Goal: Task Accomplishment & Management: Manage account settings

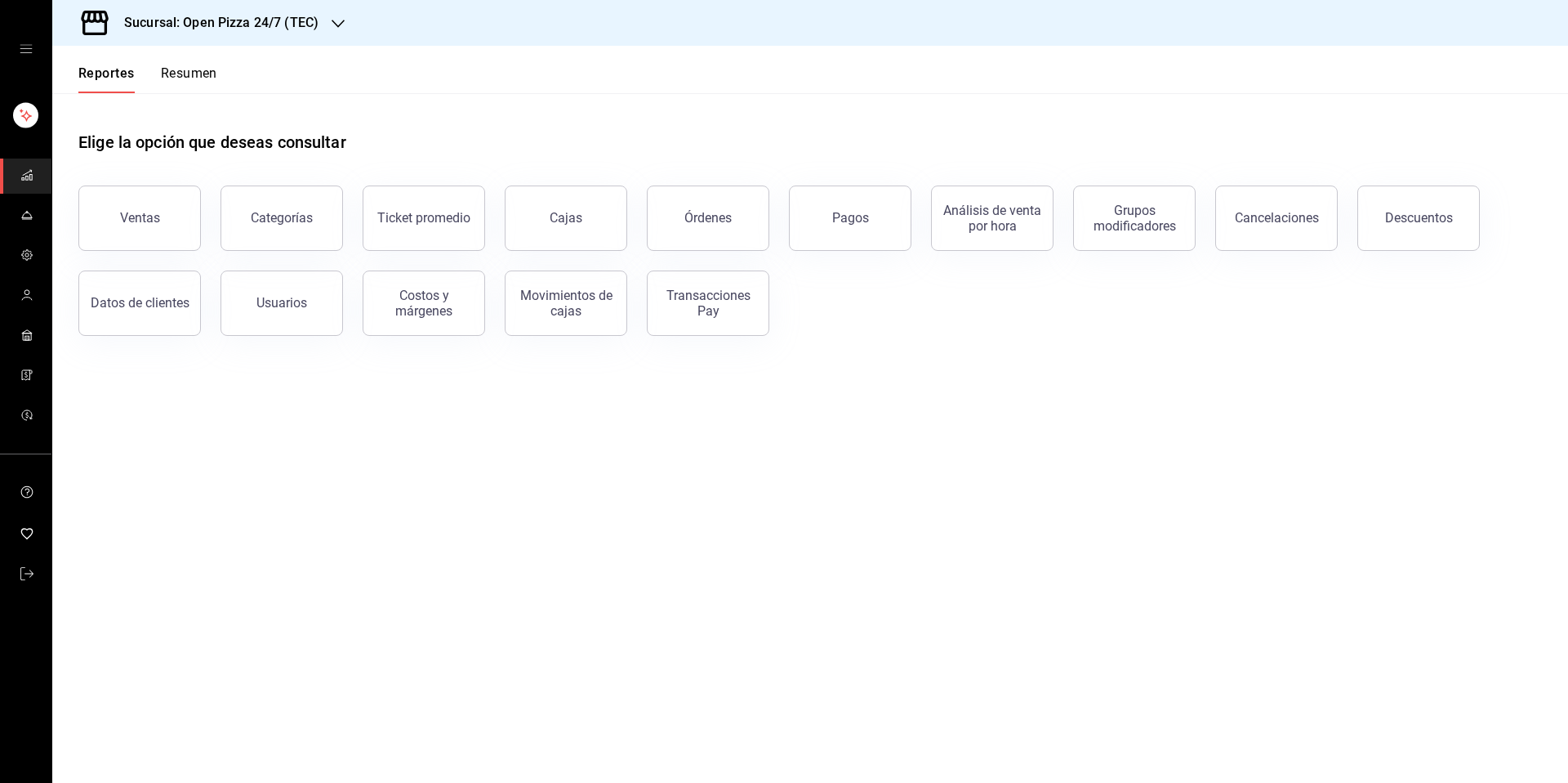
click at [333, 21] on icon "button" at bounding box center [338, 24] width 13 height 9
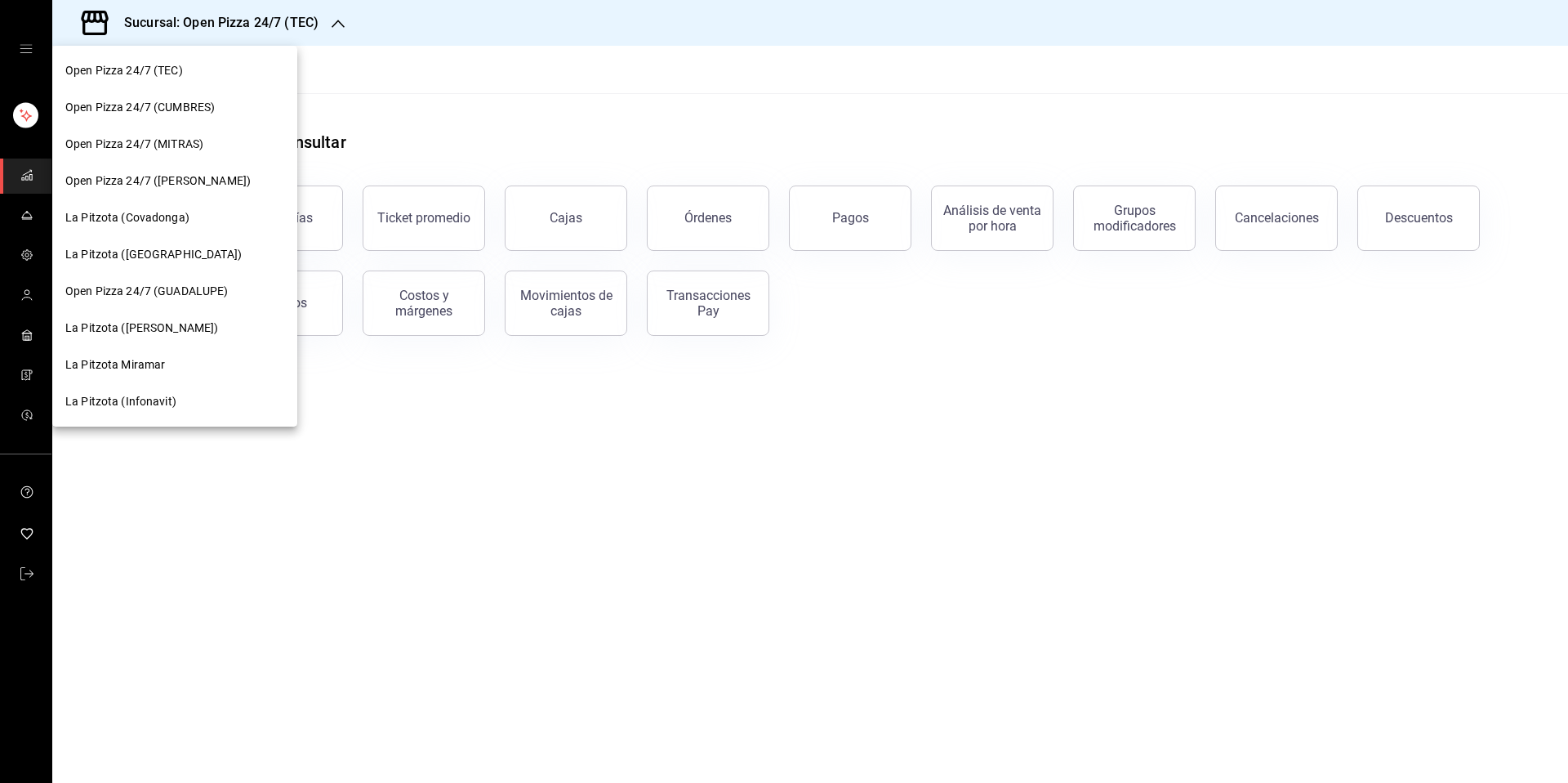
click at [558, 74] on div at bounding box center [784, 391] width 1568 height 783
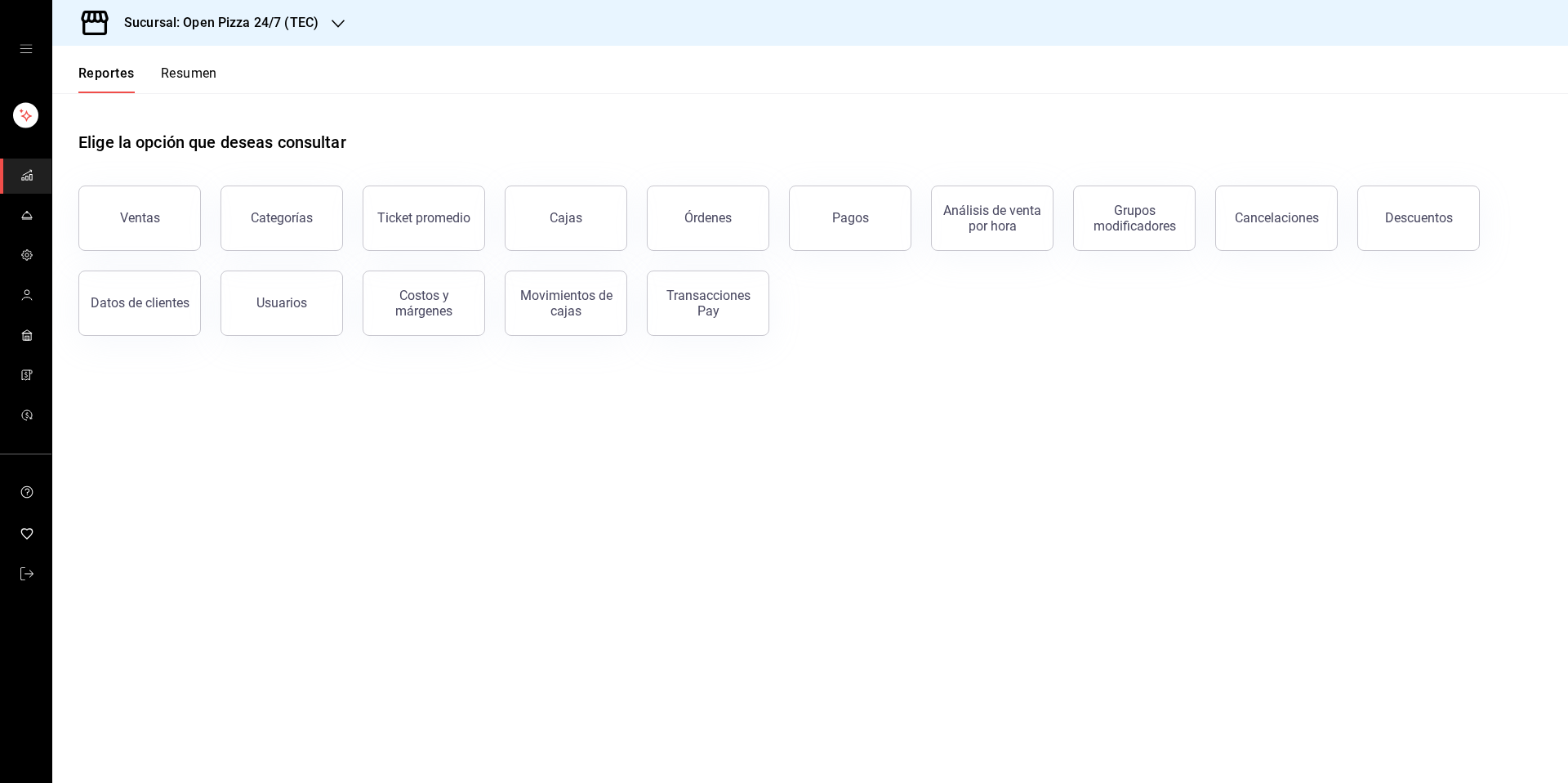
click at [314, 19] on h3 "Sucursal: Open Pizza 24/7 (TEC)" at bounding box center [214, 22] width 207 height 20
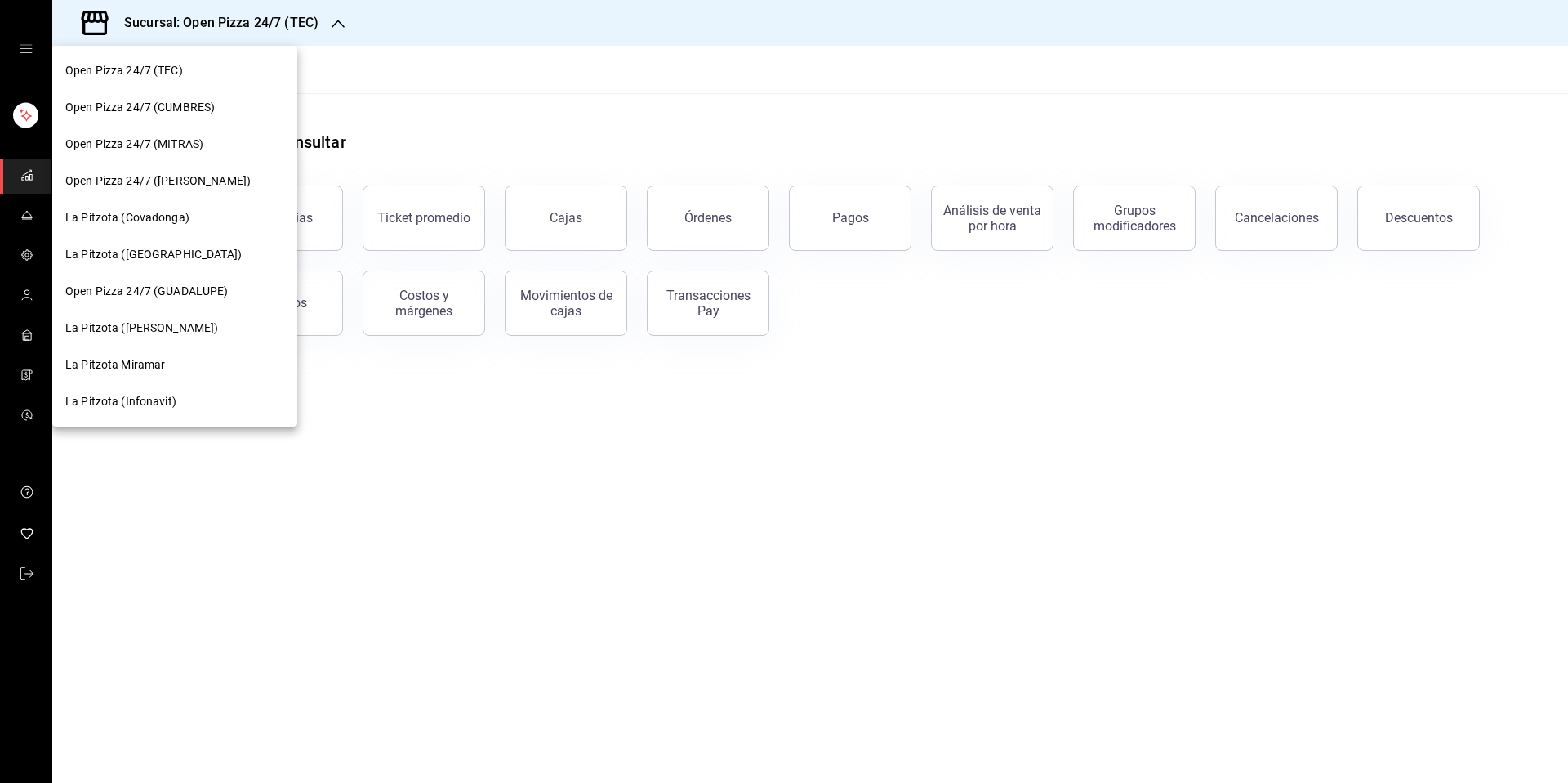
click at [609, 114] on div at bounding box center [784, 391] width 1568 height 783
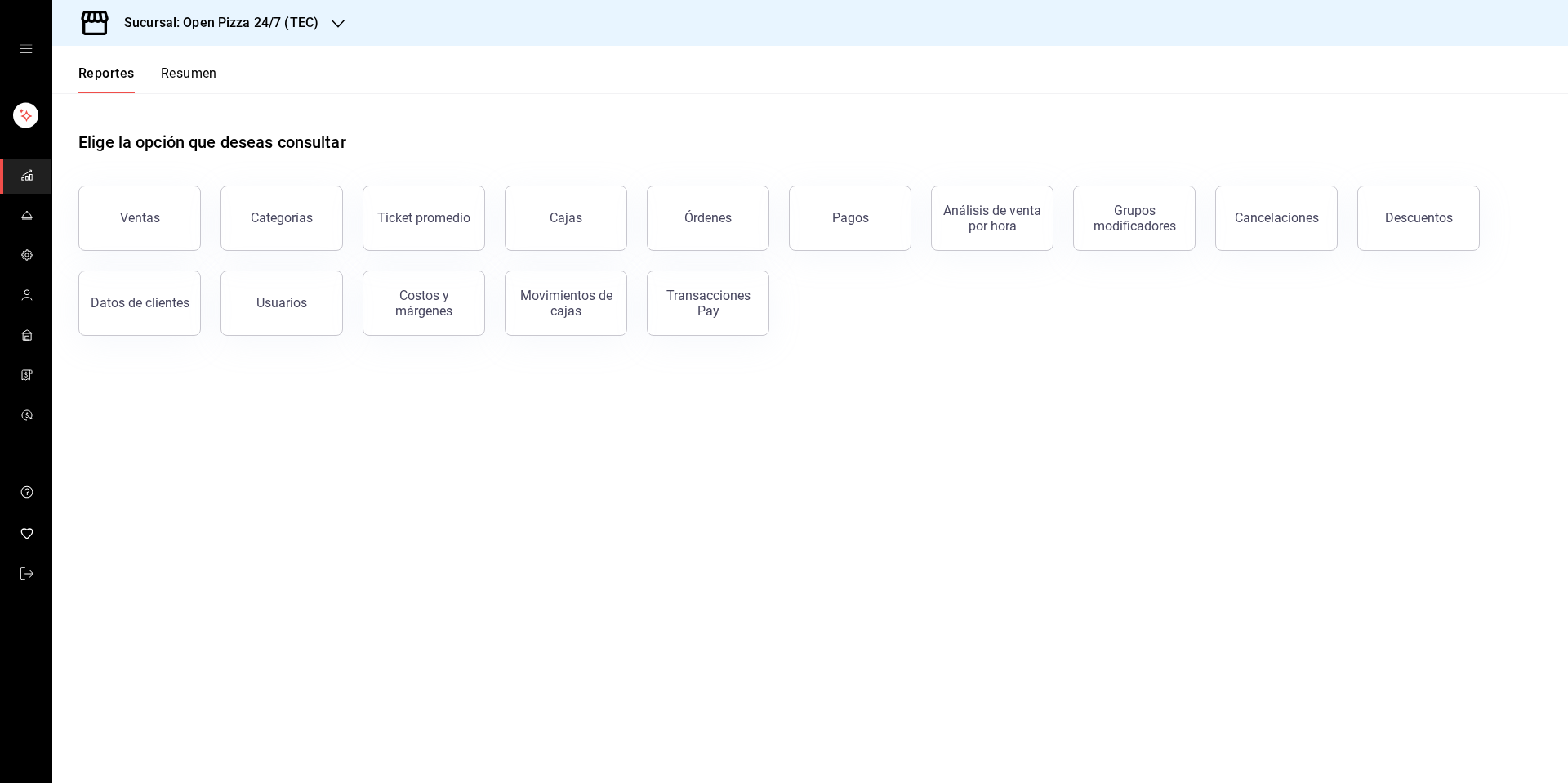
click at [329, 36] on div "Sucursal: Open Pizza 24/7 (TEC)" at bounding box center [208, 22] width 286 height 46
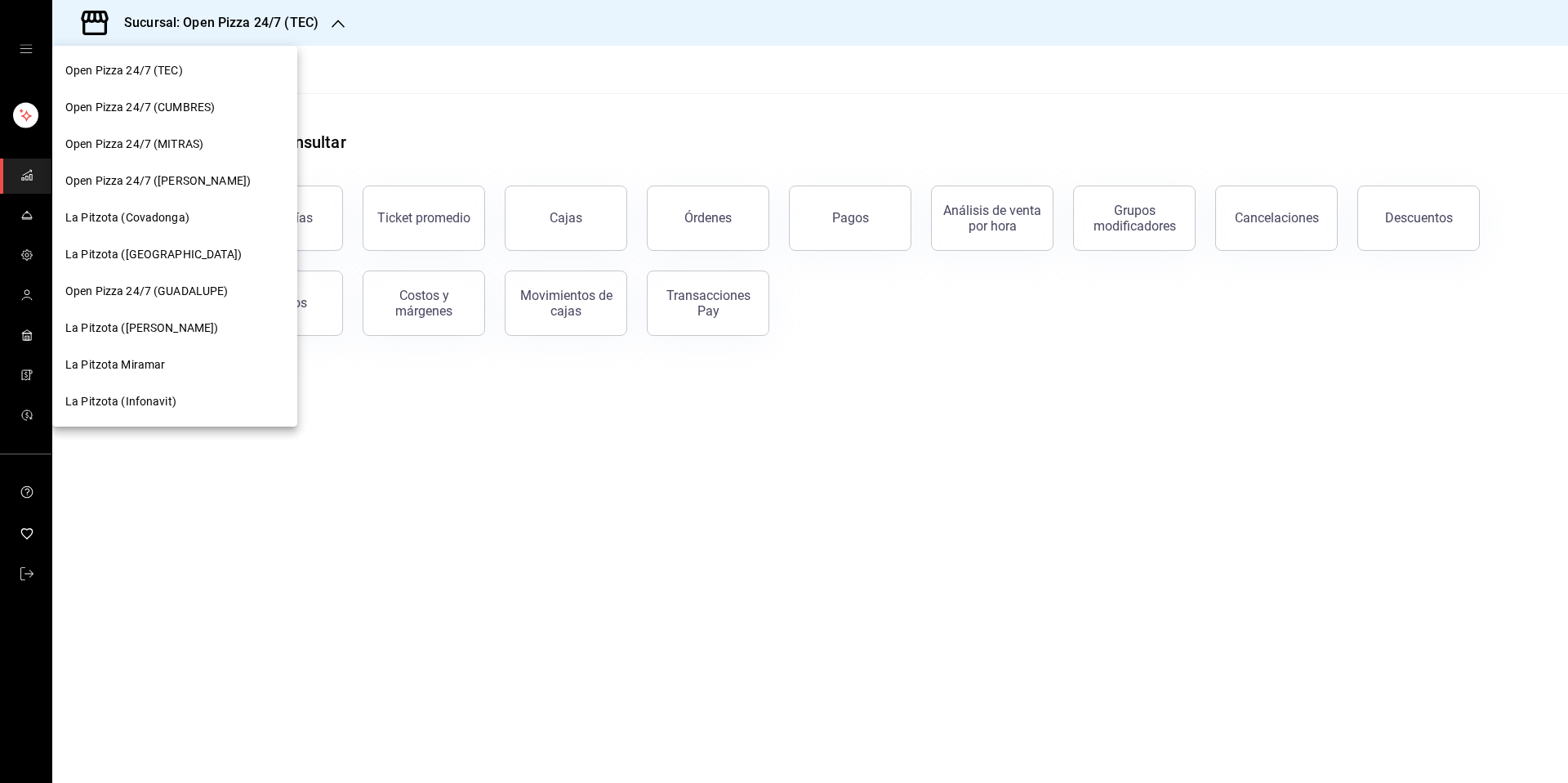
click at [190, 227] on div "La Pitzota (Covadonga)" at bounding box center [174, 217] width 245 height 37
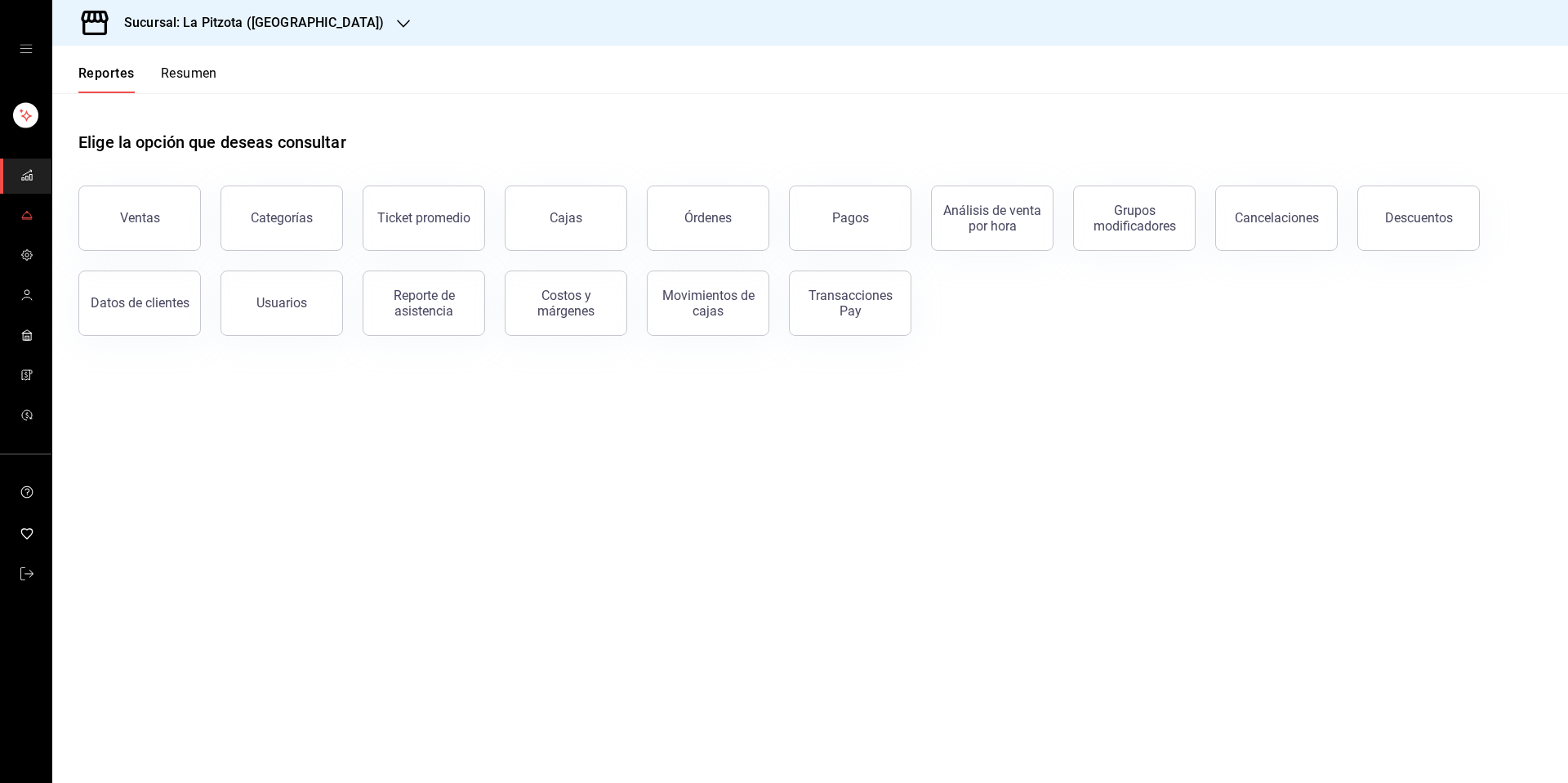
click at [27, 216] on icon "mailbox folders" at bounding box center [27, 214] width 13 height 13
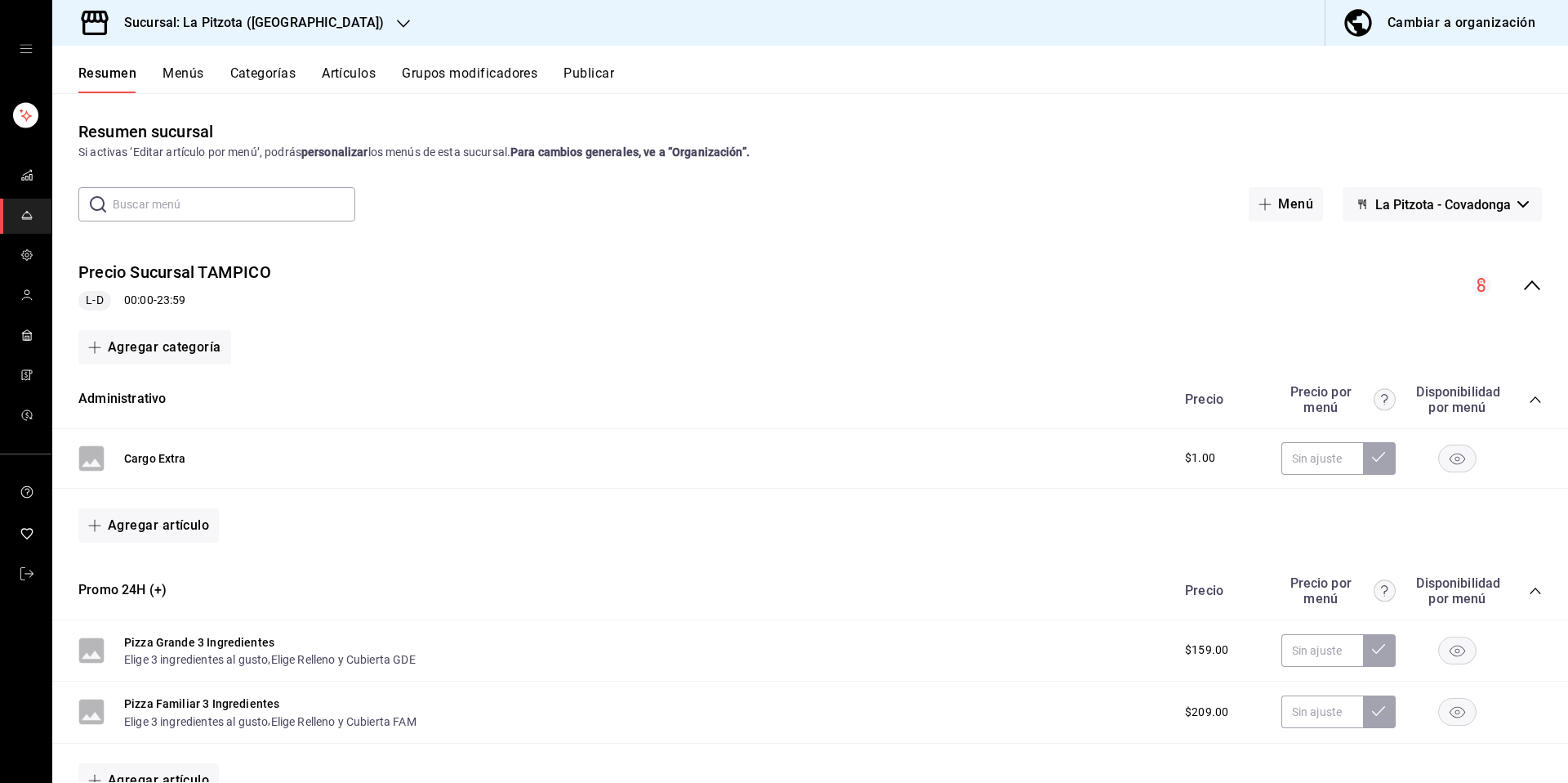
click at [1476, 217] on button "La Pitzota - Covadonga" at bounding box center [1443, 205] width 199 height 34
click at [1238, 117] on div at bounding box center [784, 391] width 1568 height 783
click at [307, 26] on h3 "Sucursal: La Pitzota (Covadonga)" at bounding box center [247, 22] width 272 height 20
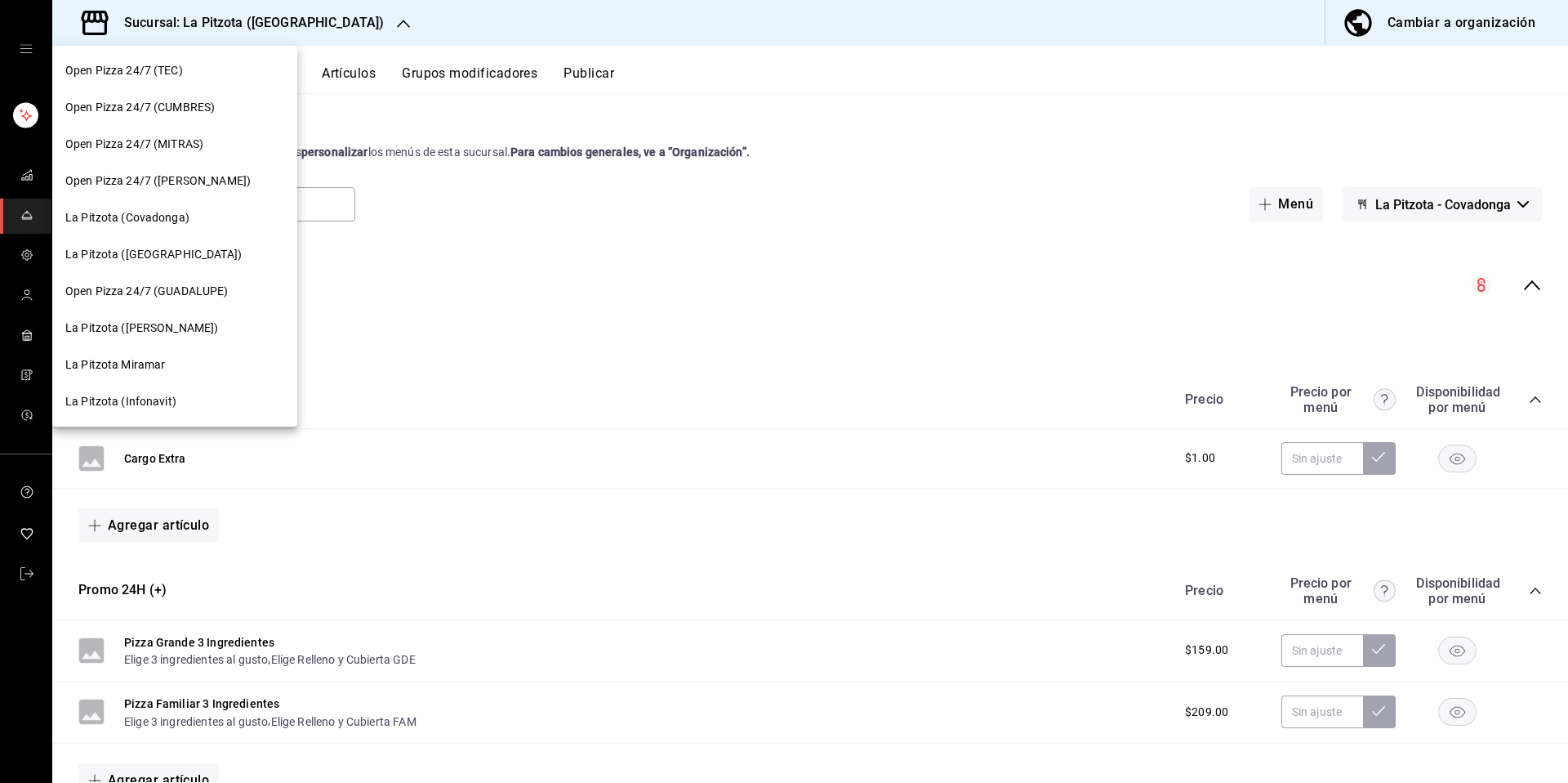
click at [1427, 201] on div at bounding box center [784, 391] width 1568 height 783
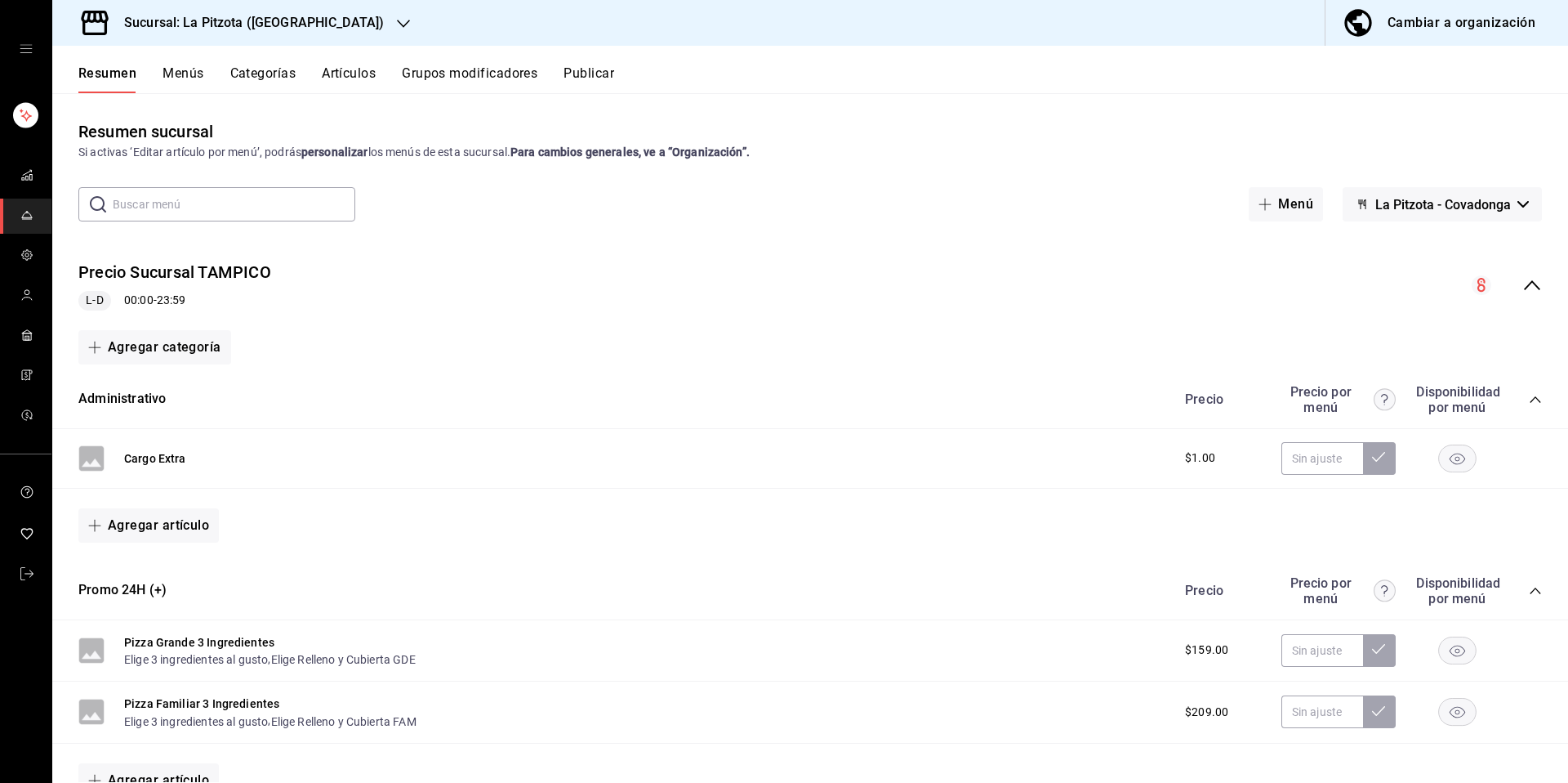
click at [1422, 205] on span "La Pitzota - Covadonga" at bounding box center [1443, 205] width 136 height 15
click at [1280, 132] on div at bounding box center [784, 391] width 1568 height 783
click at [1443, 210] on span "La Pitzota - Covadonga" at bounding box center [1443, 205] width 136 height 15
click at [1209, 140] on div at bounding box center [784, 391] width 1568 height 783
click at [1493, 26] on div "Cambiar a organización" at bounding box center [1461, 22] width 148 height 23
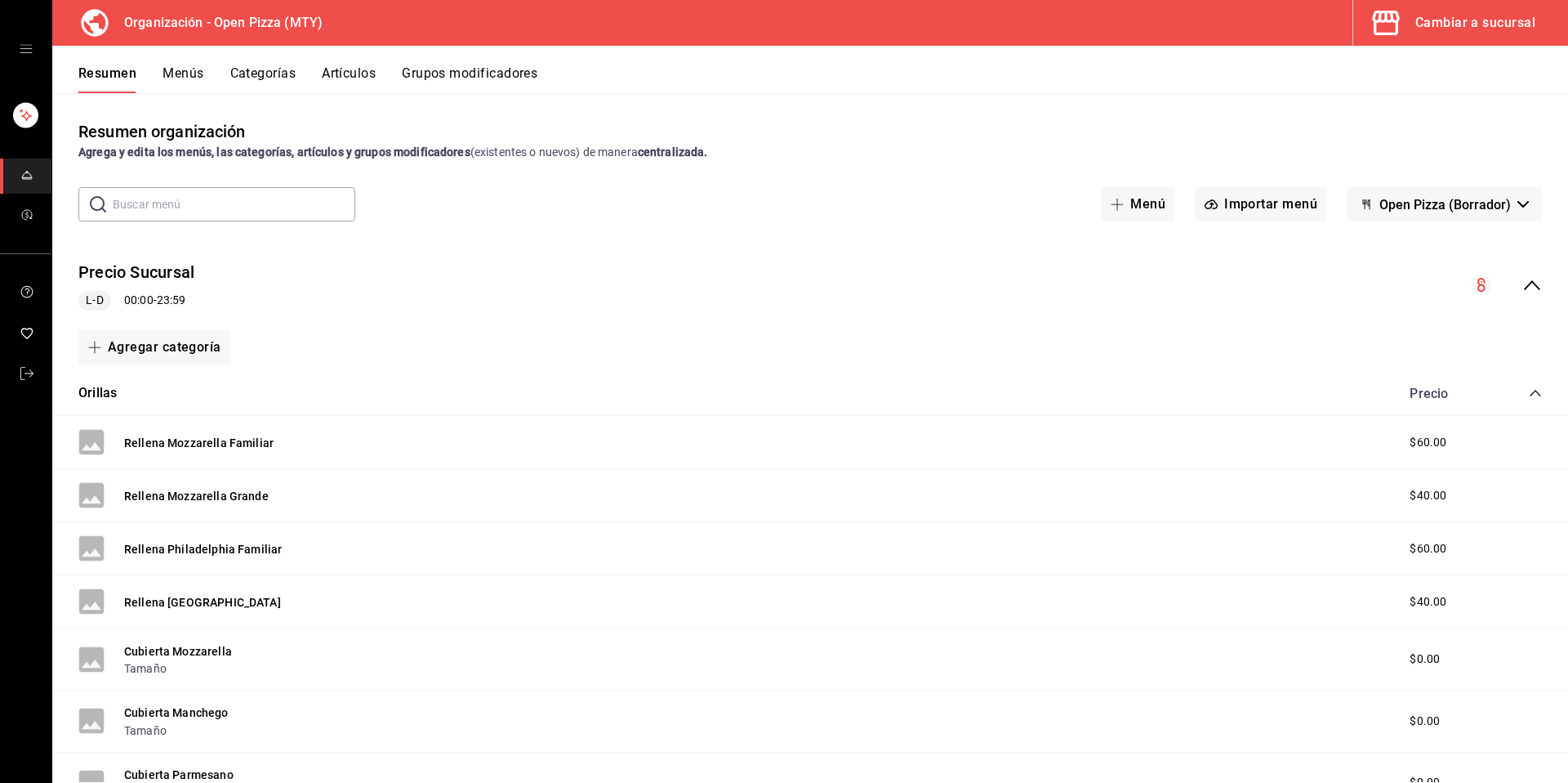
click at [1479, 206] on span "Open Pizza (Borrador)" at bounding box center [1444, 205] width 131 height 15
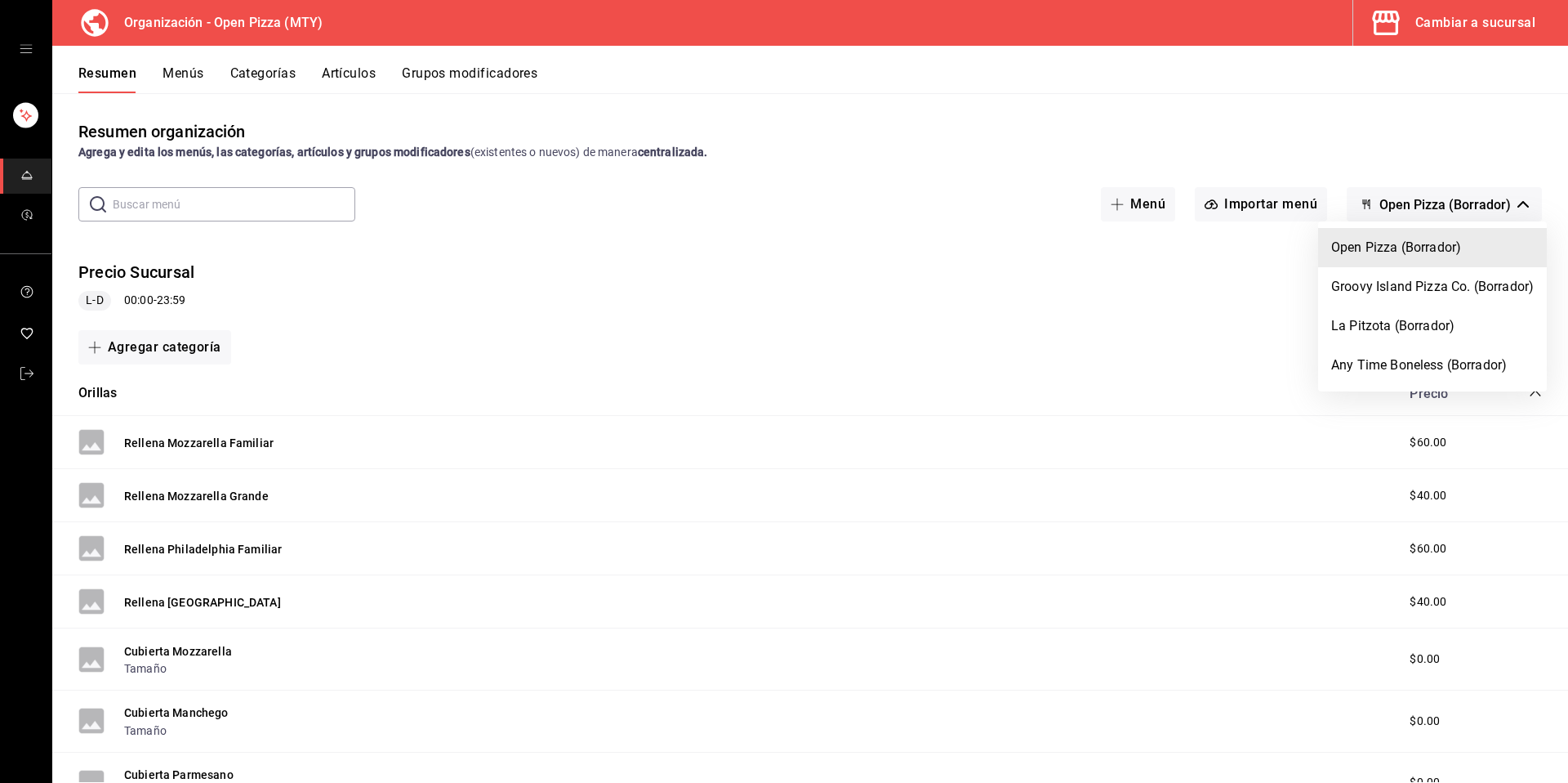
click at [1278, 117] on div at bounding box center [784, 391] width 1568 height 783
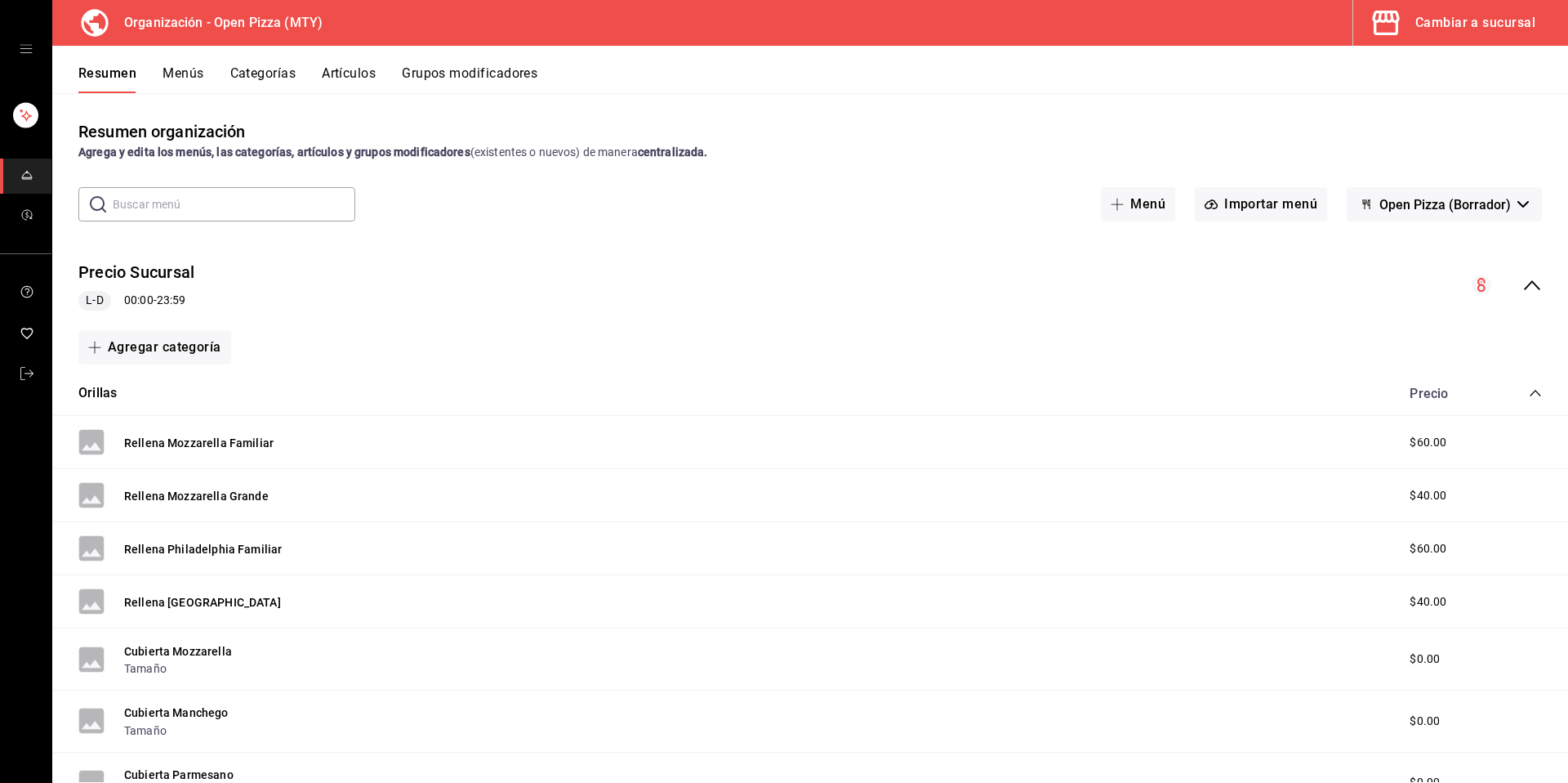
click at [1460, 32] on div "Cambiar a sucursal" at bounding box center [1475, 22] width 120 height 23
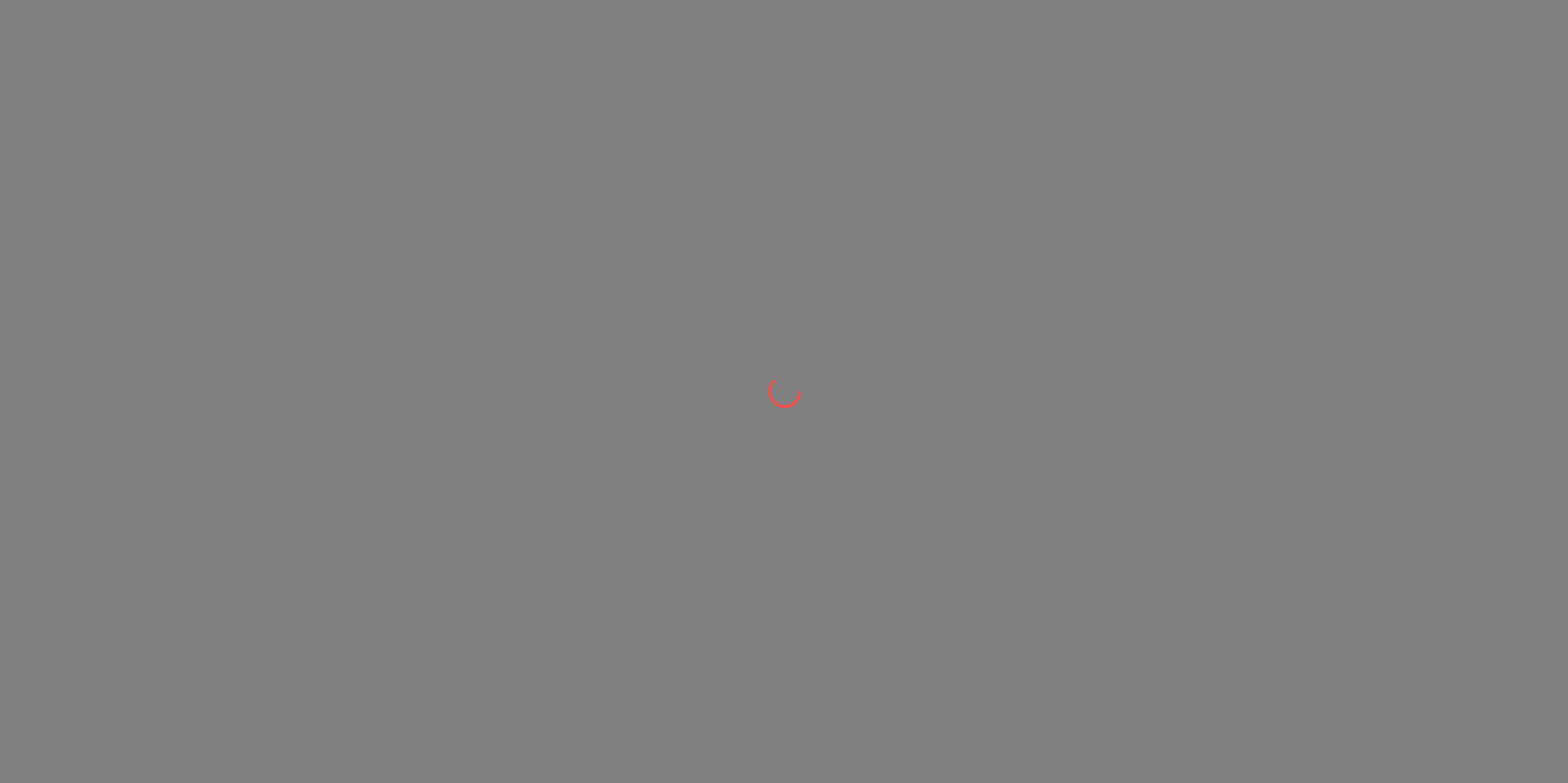
click at [1460, 32] on div at bounding box center [784, 391] width 1568 height 783
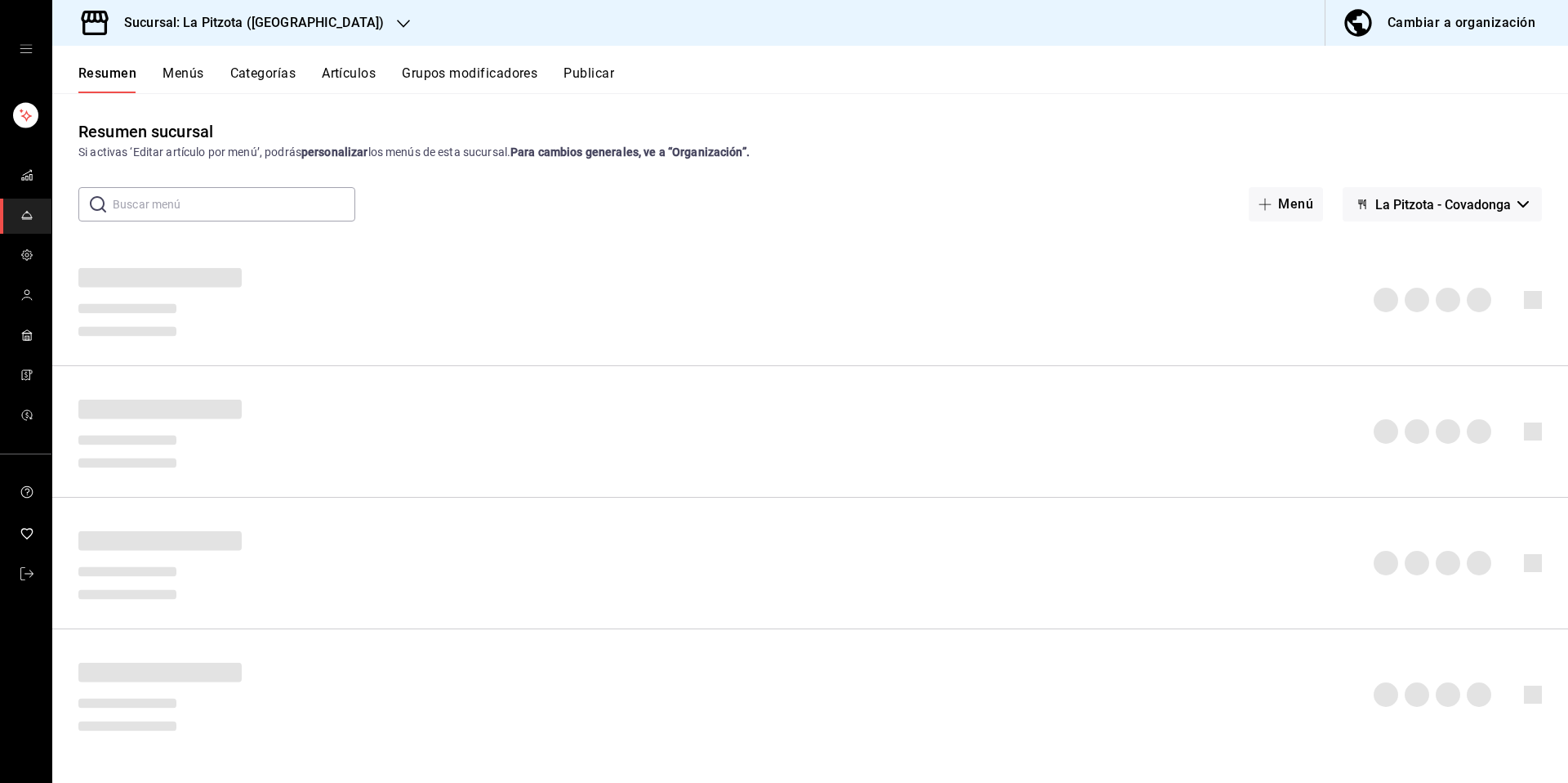
click at [302, 27] on h3 "Sucursal: La Pitzota (Covadonga)" at bounding box center [247, 22] width 272 height 20
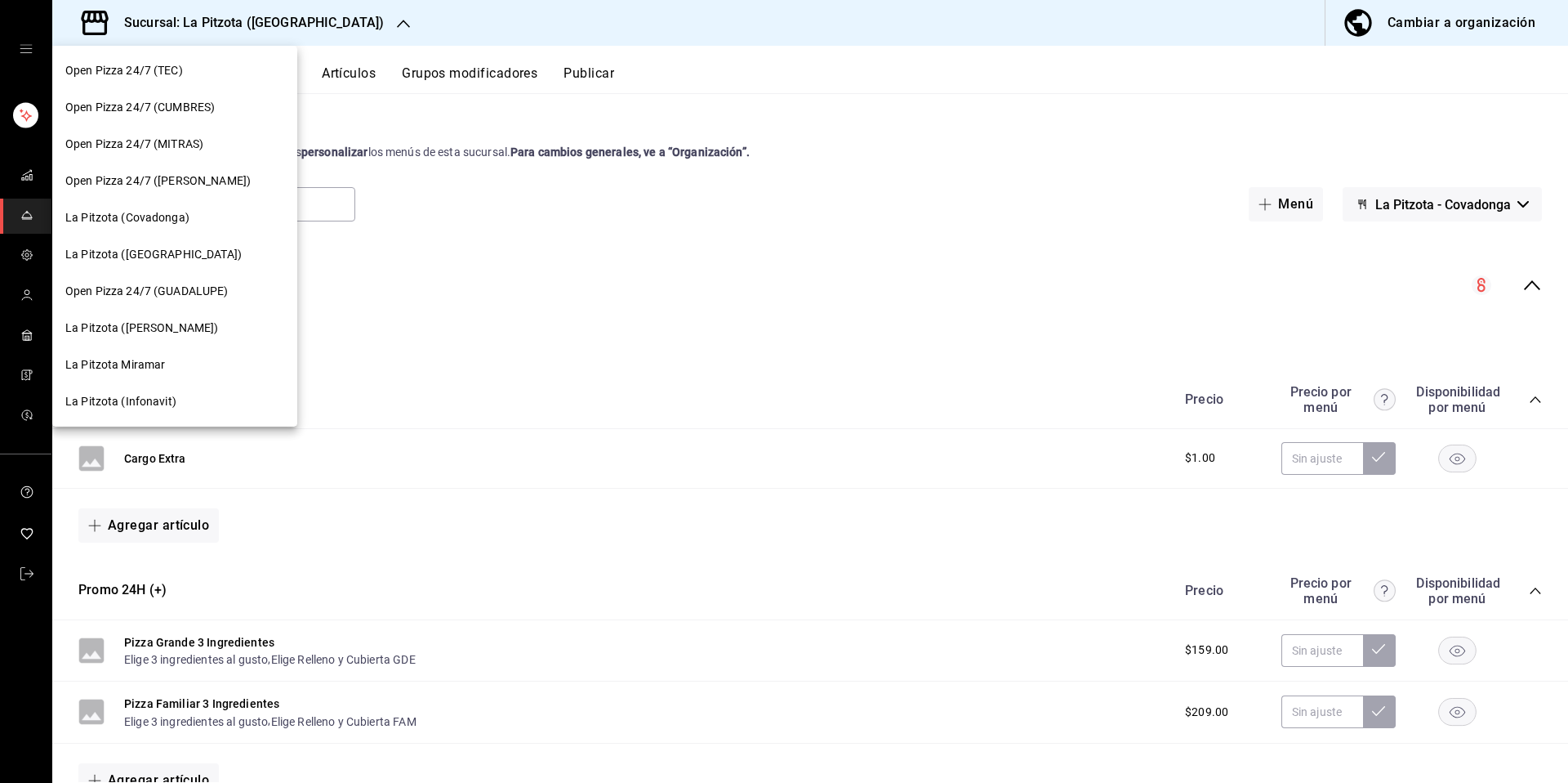
click at [571, 54] on div at bounding box center [784, 391] width 1568 height 783
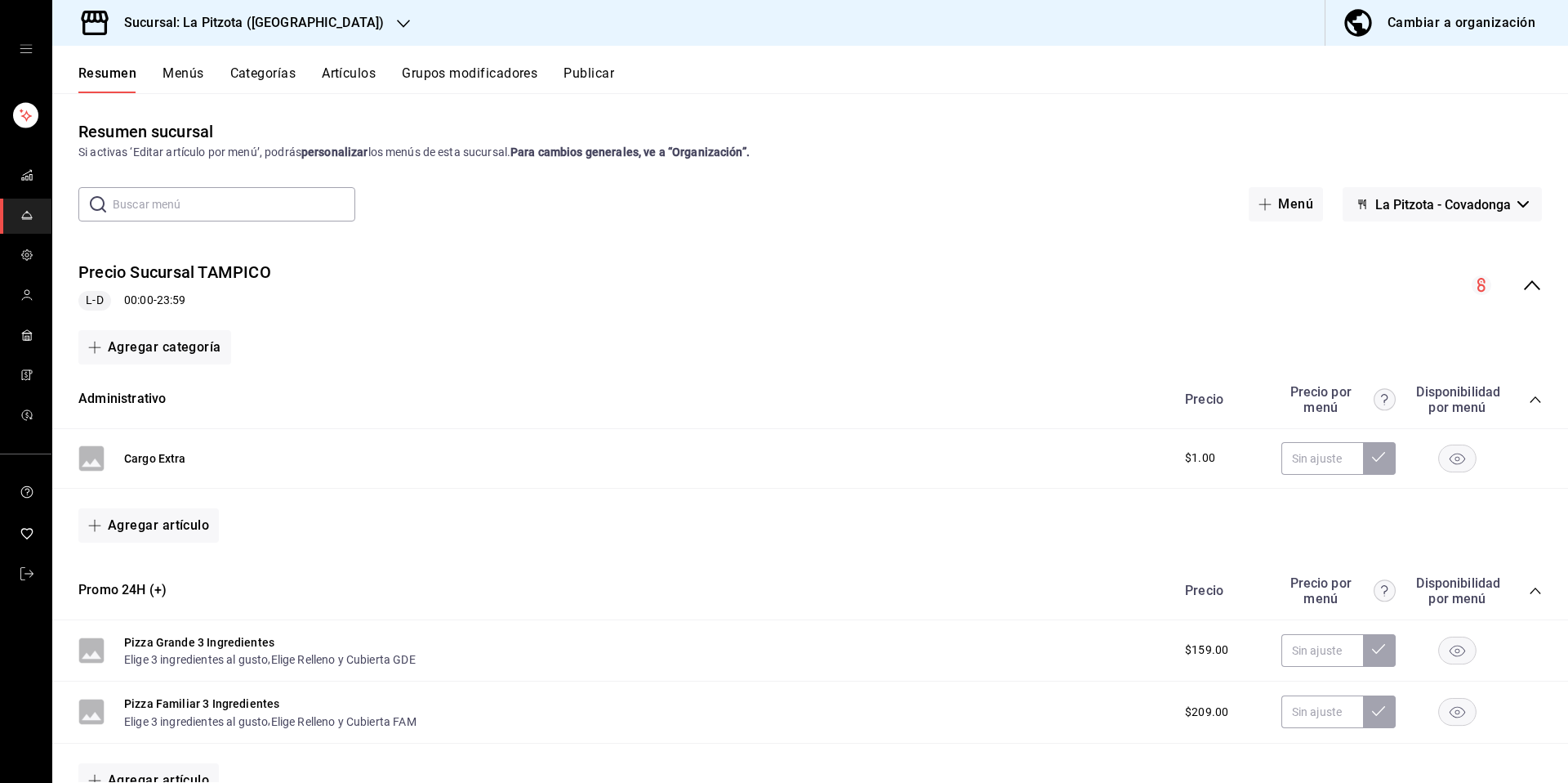
click at [286, 20] on h3 "Sucursal: La Pitzota (Covadonga)" at bounding box center [247, 22] width 272 height 20
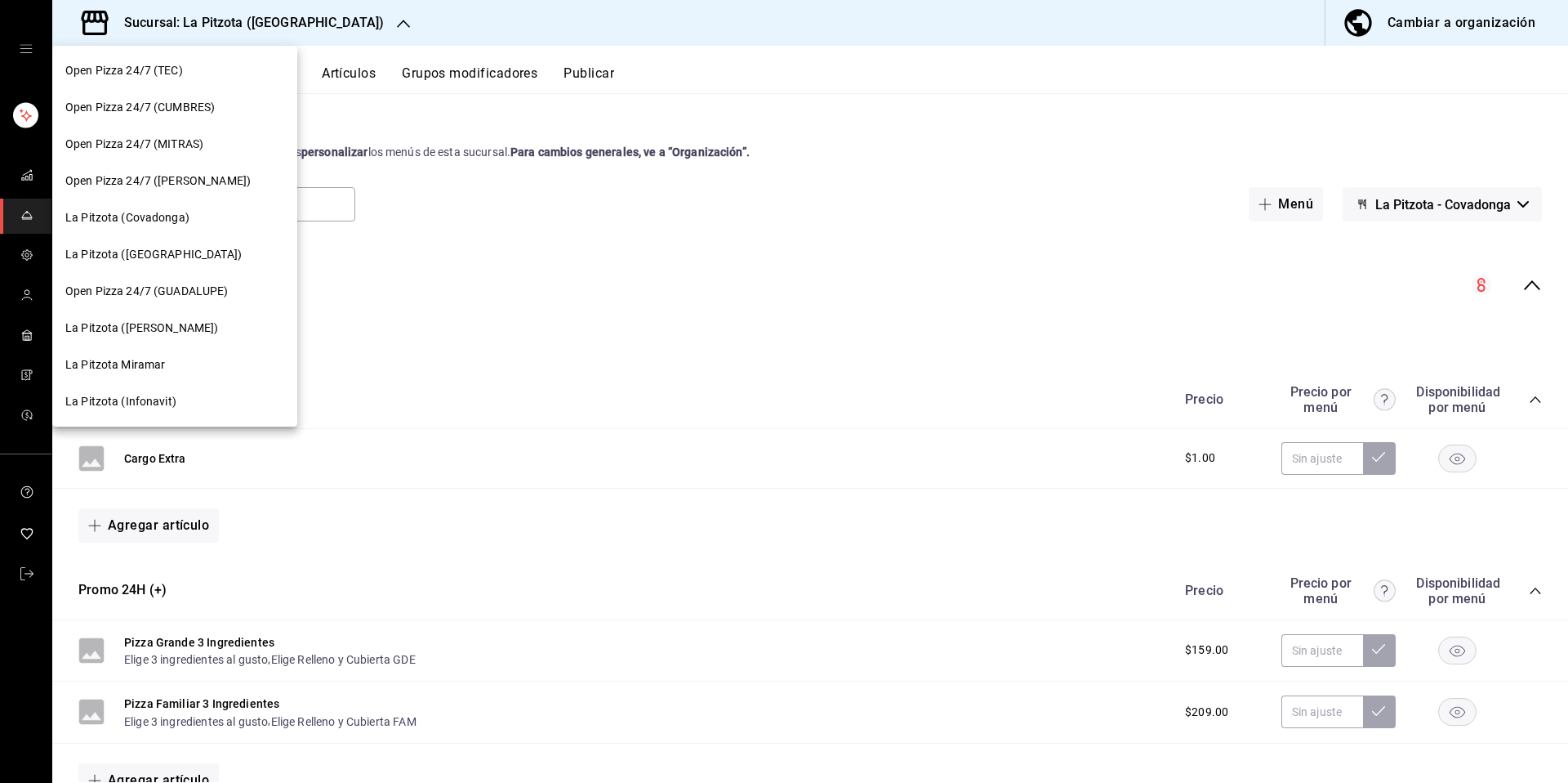
click at [554, 456] on div at bounding box center [784, 391] width 1568 height 783
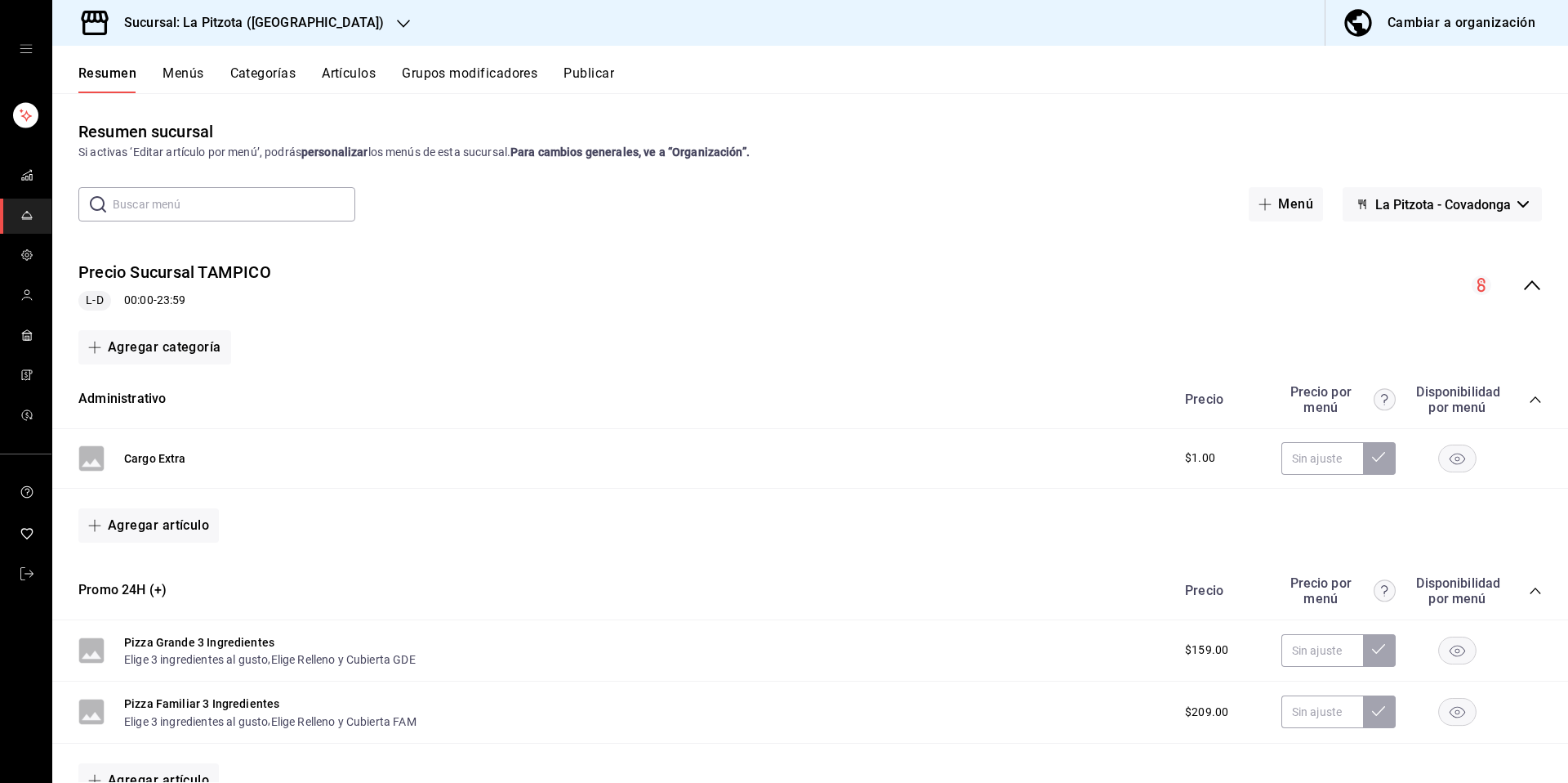
click at [25, 52] on icon "open drawer" at bounding box center [26, 48] width 13 height 13
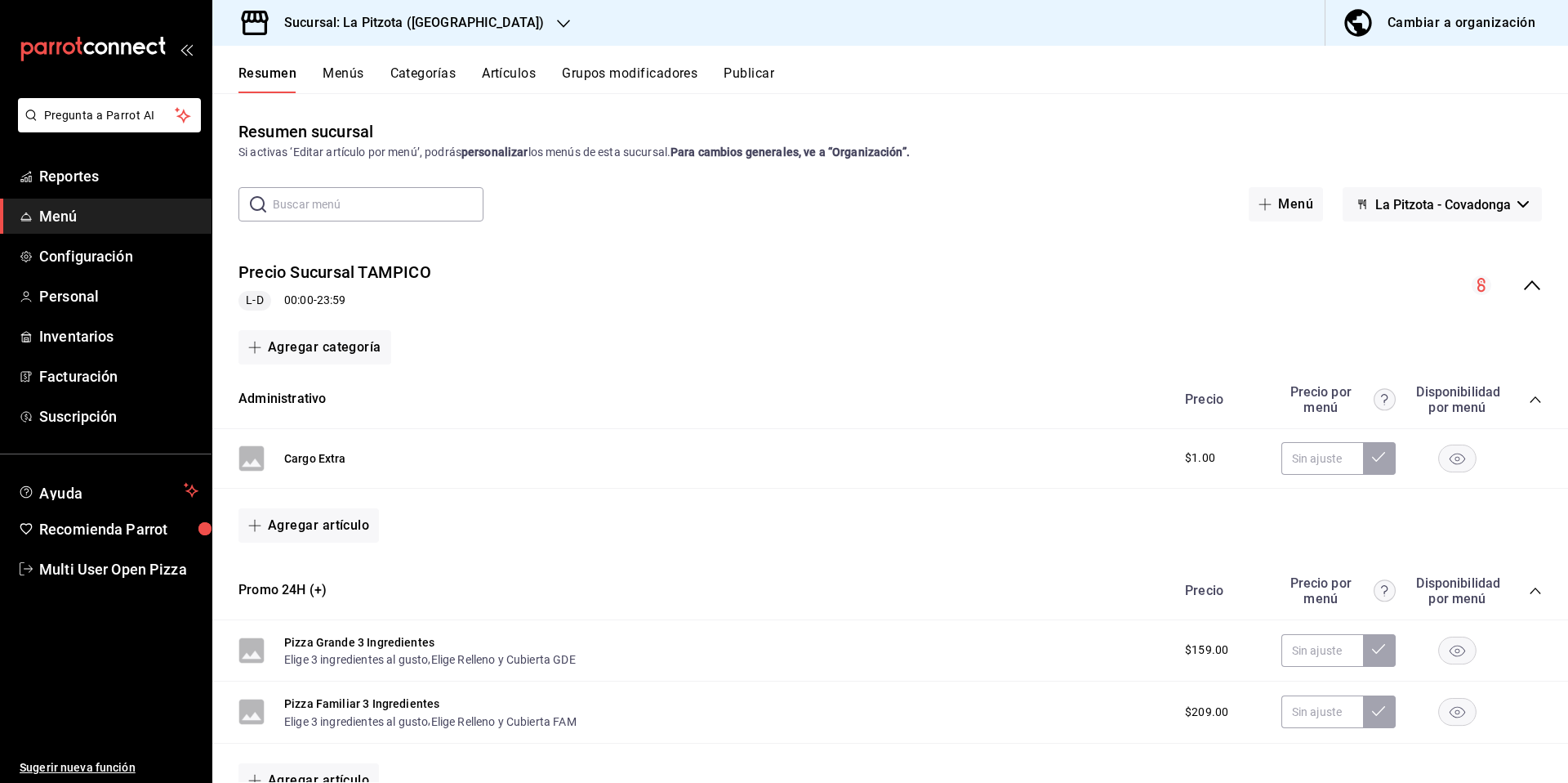
click at [1486, 221] on button "La Pitzota - Covadonga" at bounding box center [1443, 205] width 199 height 34
click at [1464, 28] on div at bounding box center [784, 391] width 1568 height 783
click at [1446, 25] on div "Cambiar a organización" at bounding box center [1461, 22] width 148 height 23
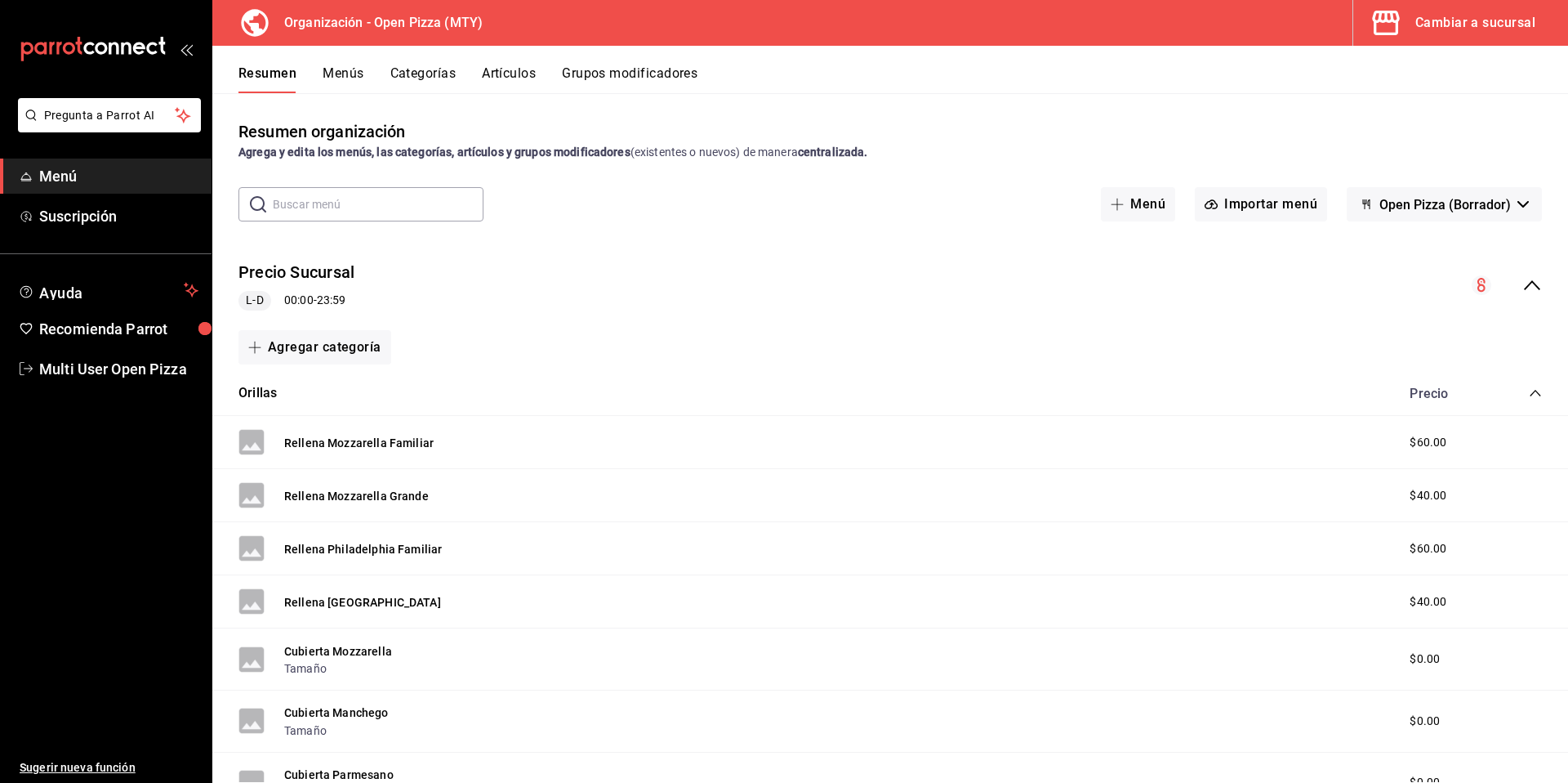
click at [1439, 206] on span "Open Pizza (Borrador)" at bounding box center [1444, 205] width 131 height 15
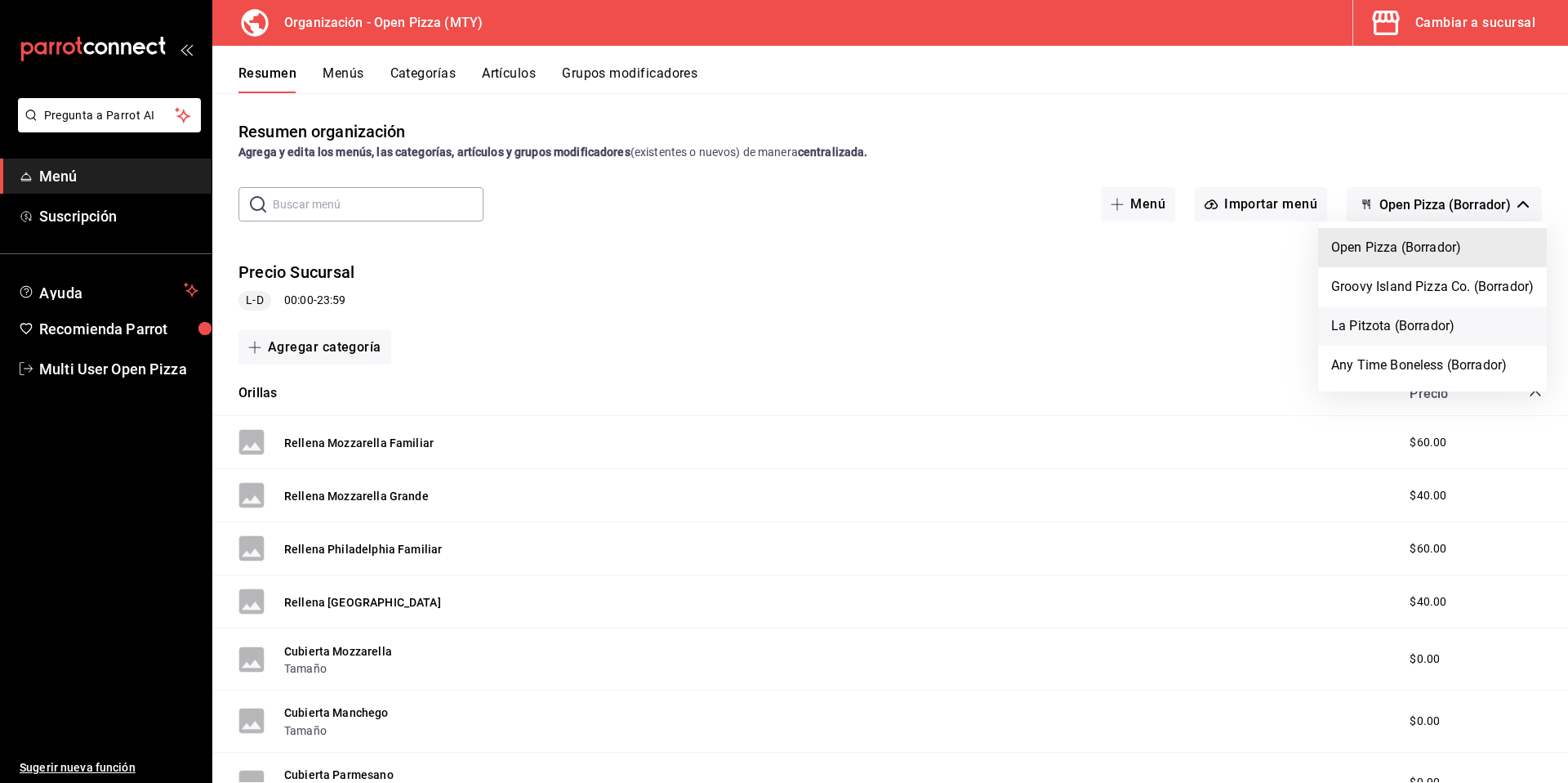
click at [1427, 331] on li "La Pitzota (Borrador)" at bounding box center [1432, 326] width 229 height 40
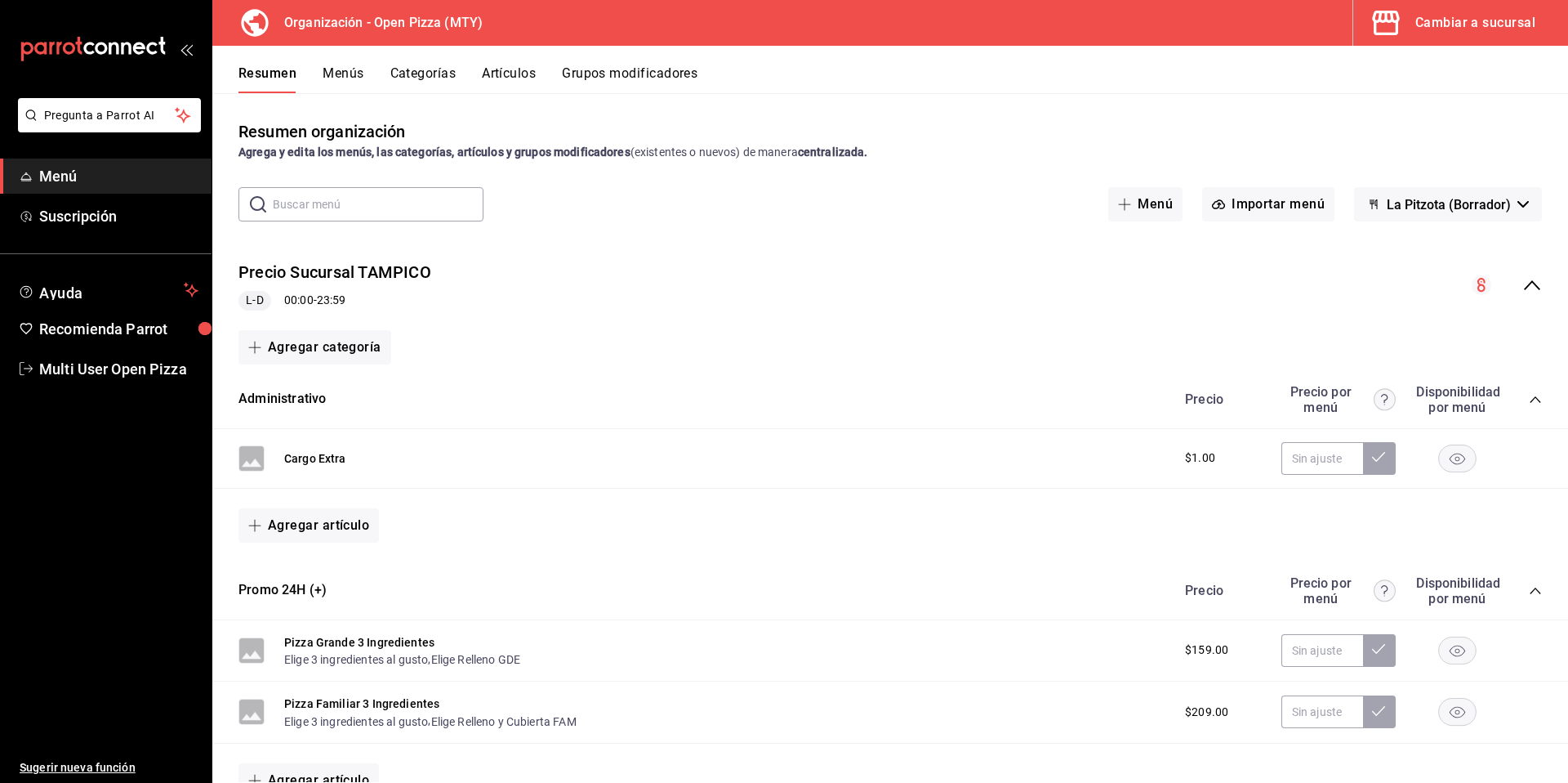
click at [1473, 27] on div "Cambiar a sucursal" at bounding box center [1475, 22] width 120 height 23
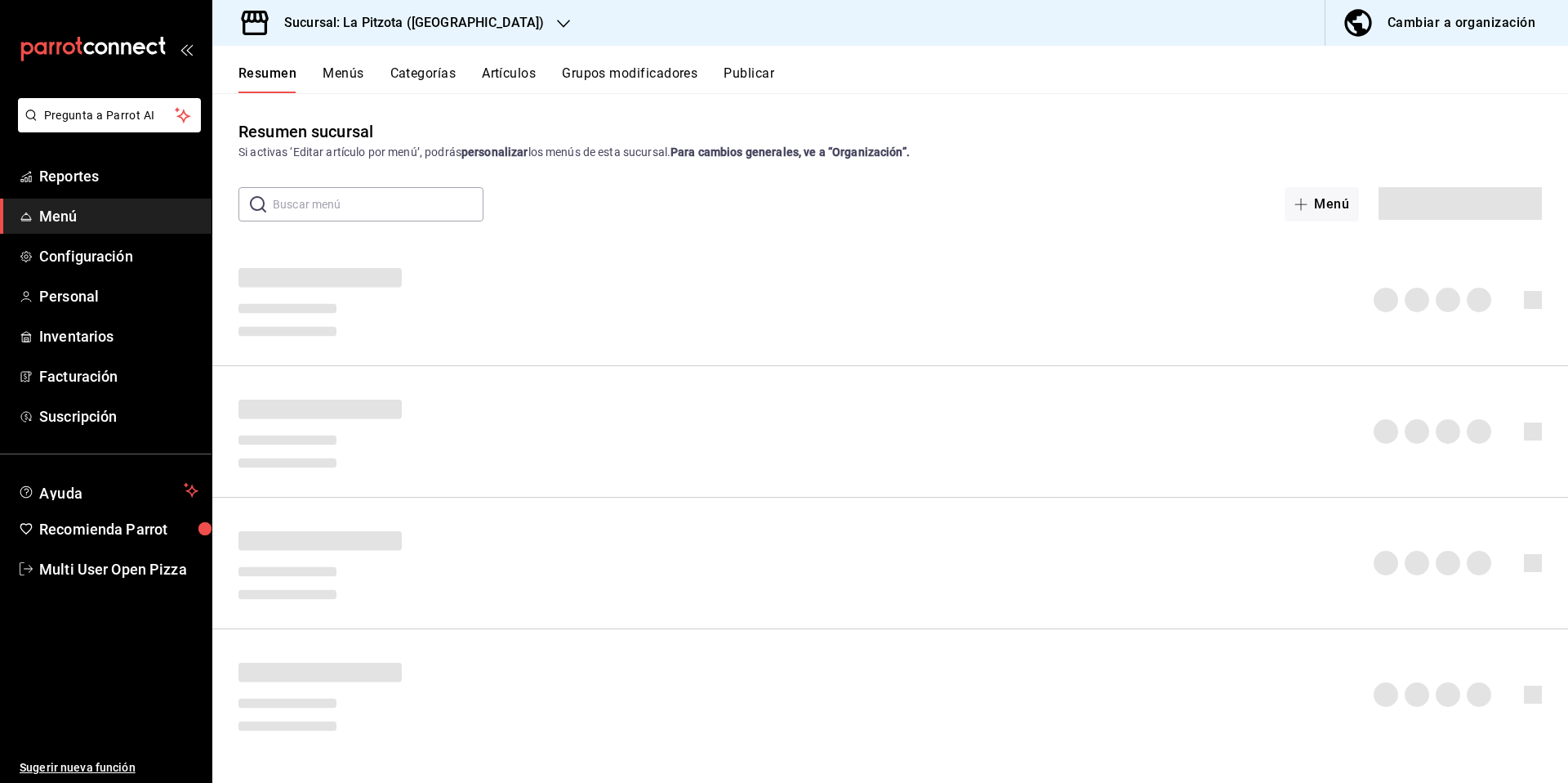
click at [456, 25] on h3 "Sucursal: La Pitzota (Covadonga)" at bounding box center [407, 22] width 272 height 20
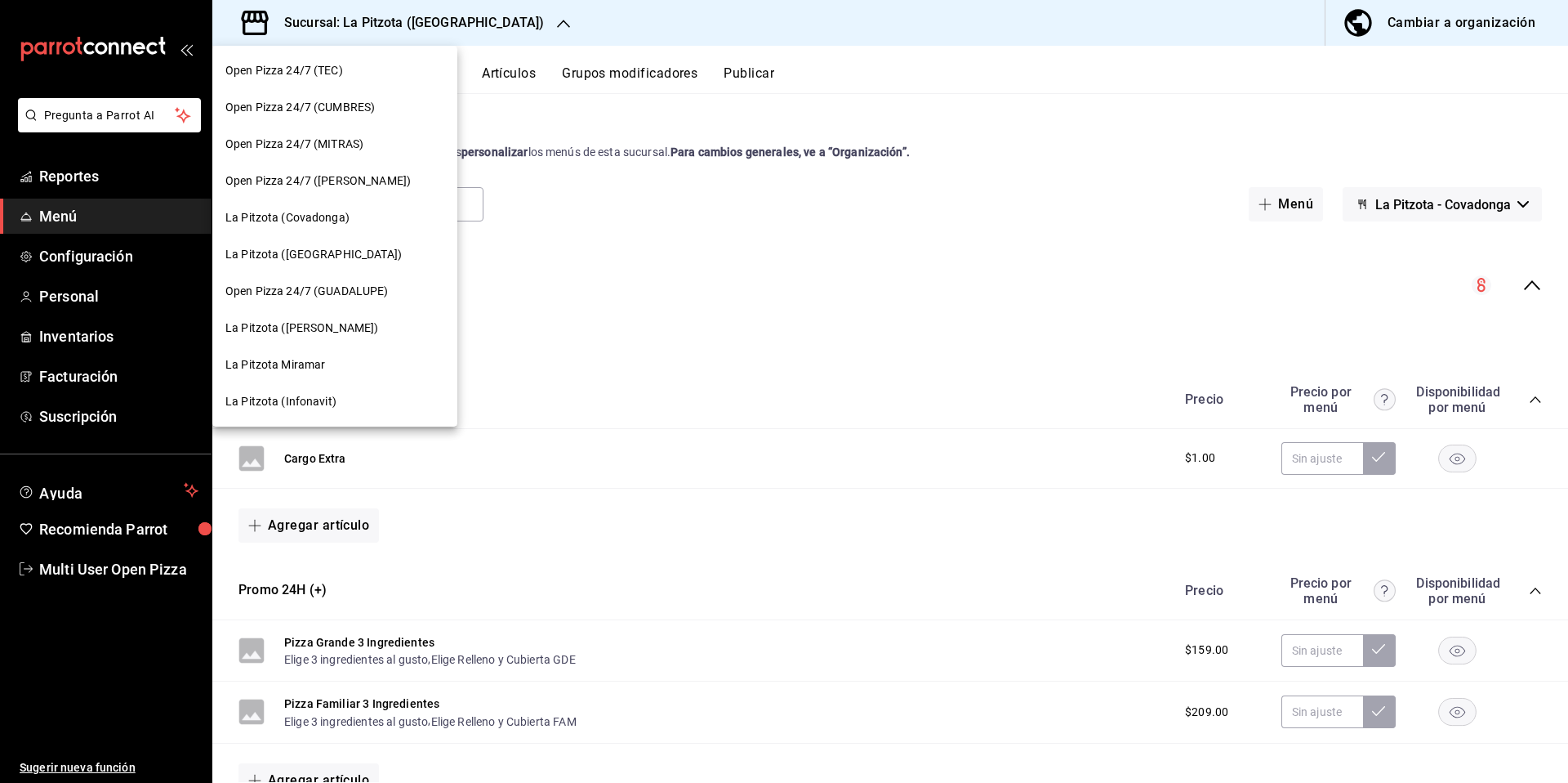
click at [121, 554] on div at bounding box center [784, 391] width 1568 height 783
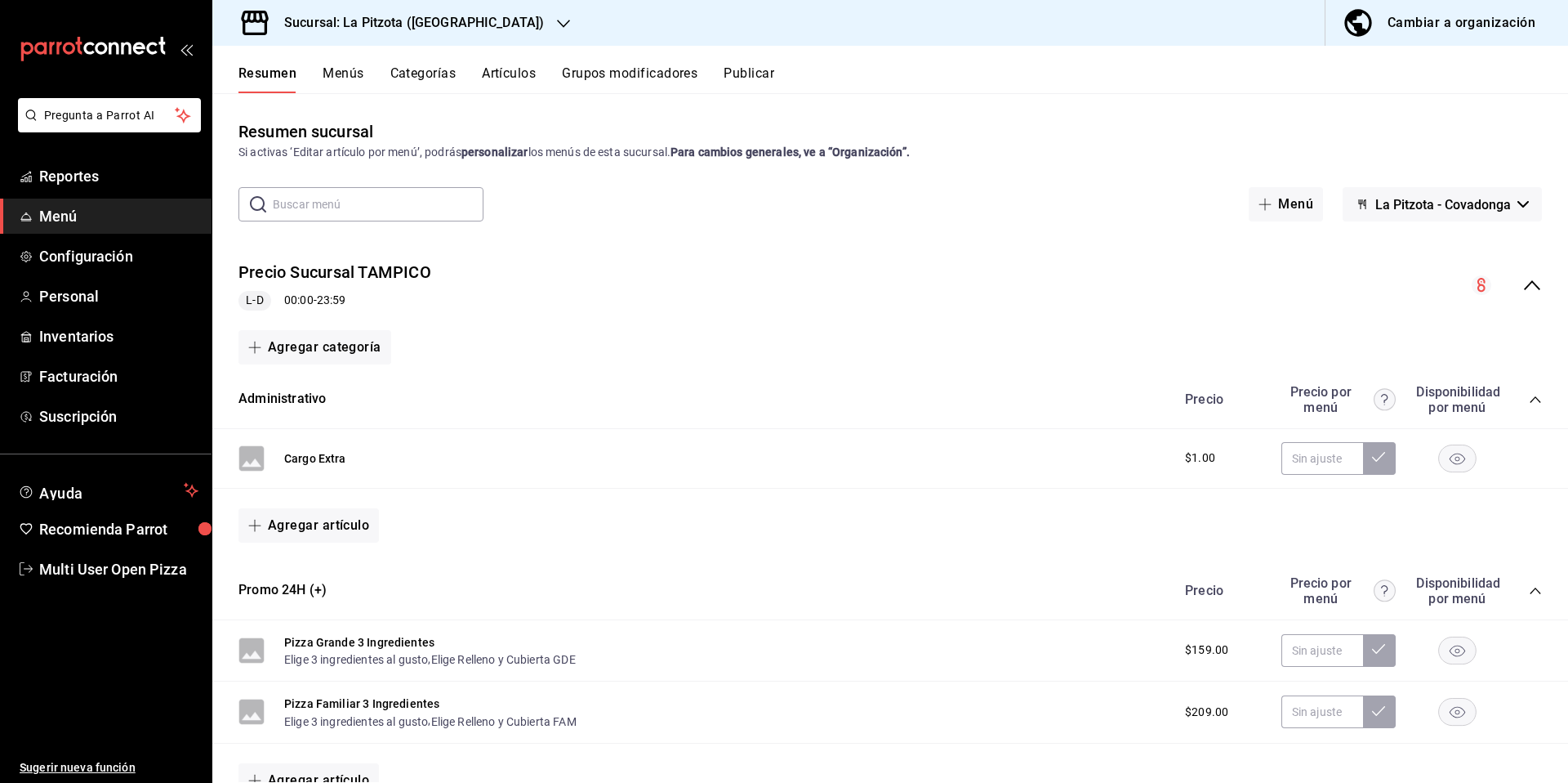
click at [117, 580] on link "Multi User Open Pizza" at bounding box center [106, 569] width 211 height 35
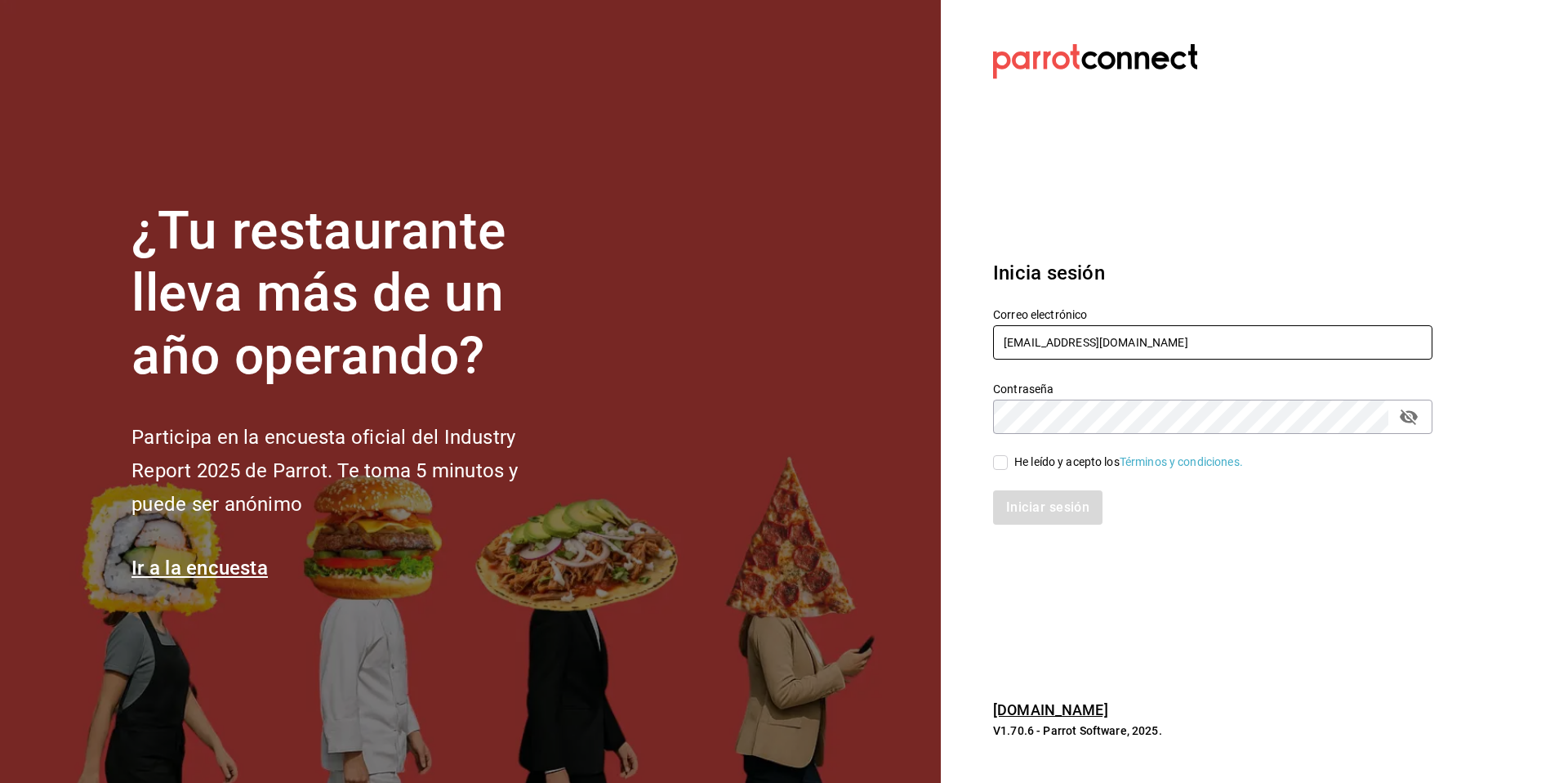
click at [1128, 343] on input "multiuser@tacosdonpedro.com" at bounding box center [1212, 342] width 439 height 34
drag, startPoint x: 1173, startPoint y: 339, endPoint x: 951, endPoint y: 335, distance: 222.0
click at [951, 335] on section "Datos incorrectos. Verifica que tu Correo o Contraseña estén bien escritos. Ini…" at bounding box center [1206, 391] width 531 height 783
click at [1049, 359] on div "Correo electrónico raw" at bounding box center [1212, 334] width 439 height 55
drag, startPoint x: 1037, startPoint y: 346, endPoint x: 965, endPoint y: 331, distance: 73.5
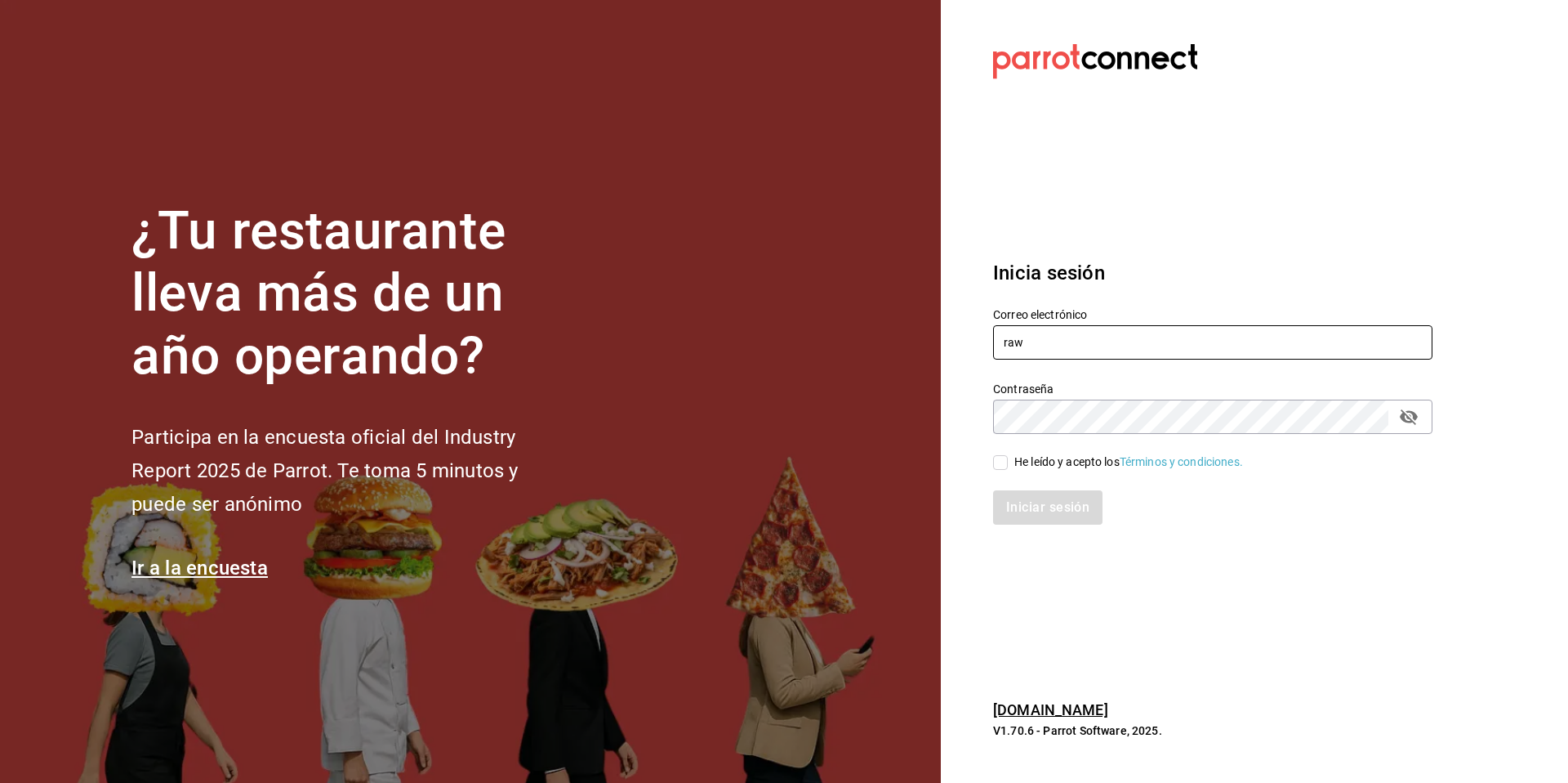
click at [965, 331] on section "Datos incorrectos. Verifica que tu Correo o Contraseña estén bien escritos. Ini…" at bounding box center [1206, 391] width 531 height 783
paste input "rburger@cdmx.com"
type input "[EMAIL_ADDRESS][DOMAIN_NAME]"
click at [1034, 461] on div "He leído y acepto los Términos y condiciones." at bounding box center [1129, 462] width 229 height 17
click at [1008, 461] on input "He leído y acepto los Términos y condiciones." at bounding box center [1000, 462] width 15 height 15
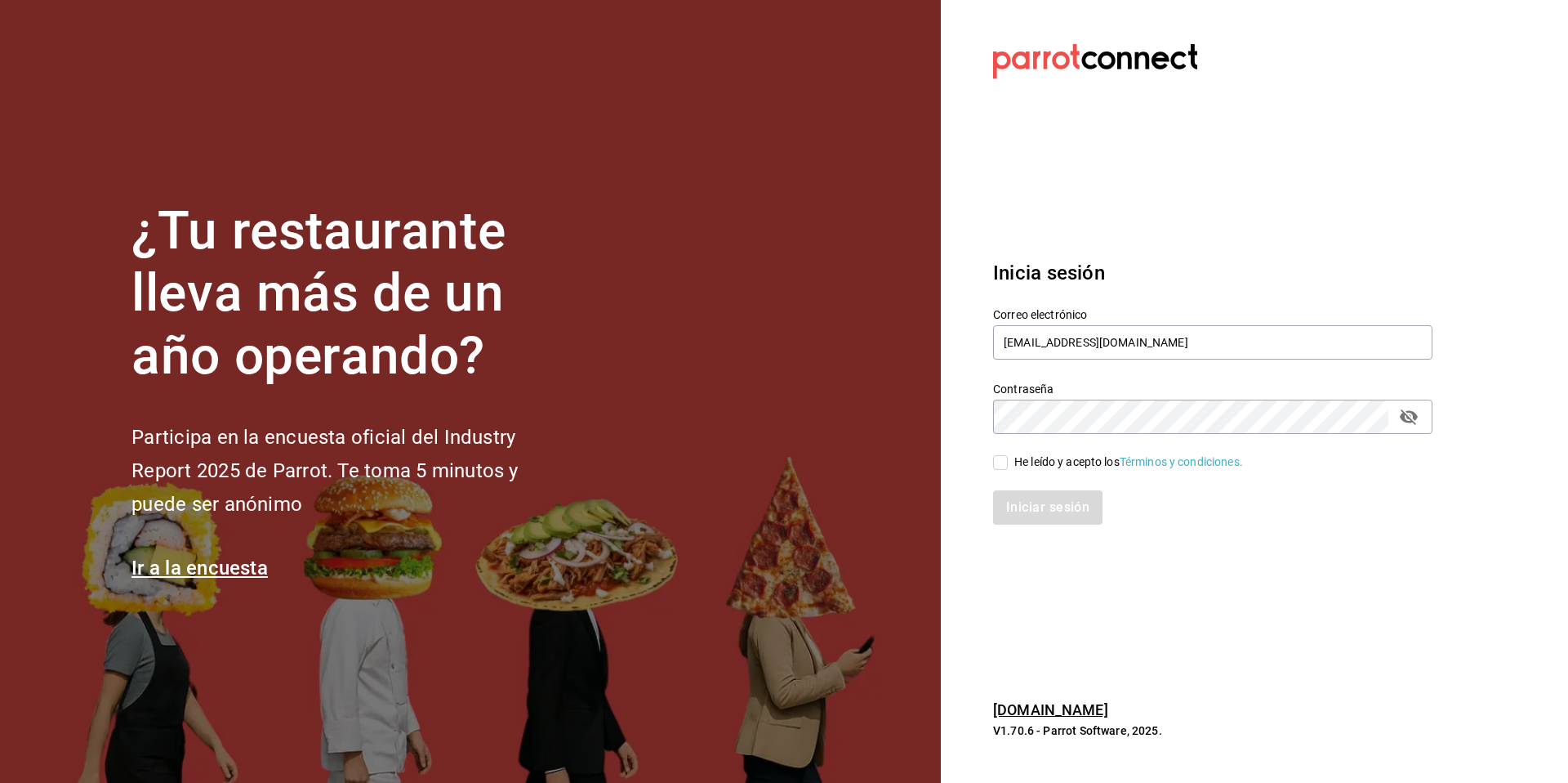
checkbox input "true"
click at [1016, 519] on button "Iniciar sesión" at bounding box center [1048, 507] width 111 height 34
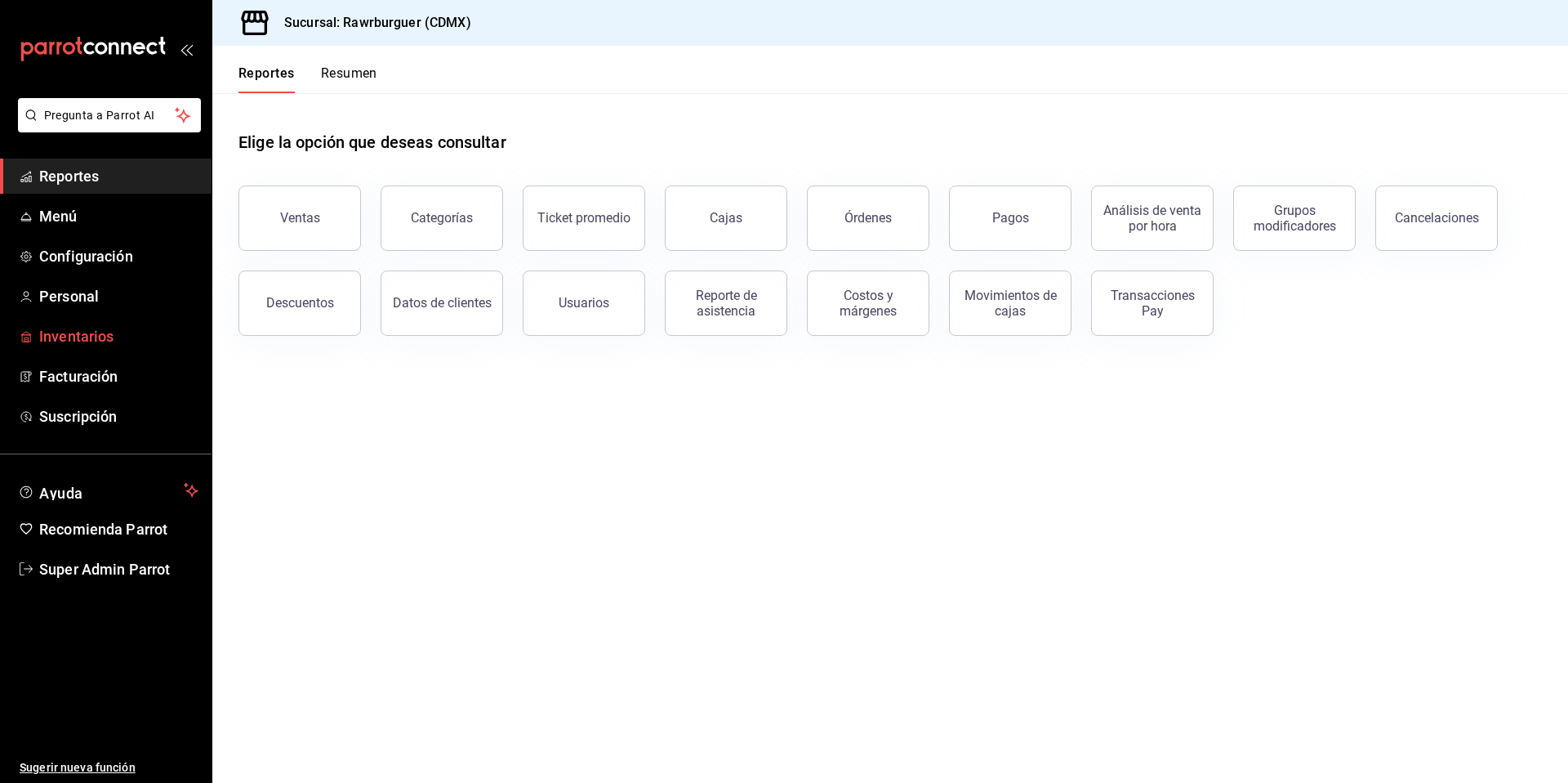
click at [70, 333] on span "Inventarios" at bounding box center [119, 336] width 159 height 22
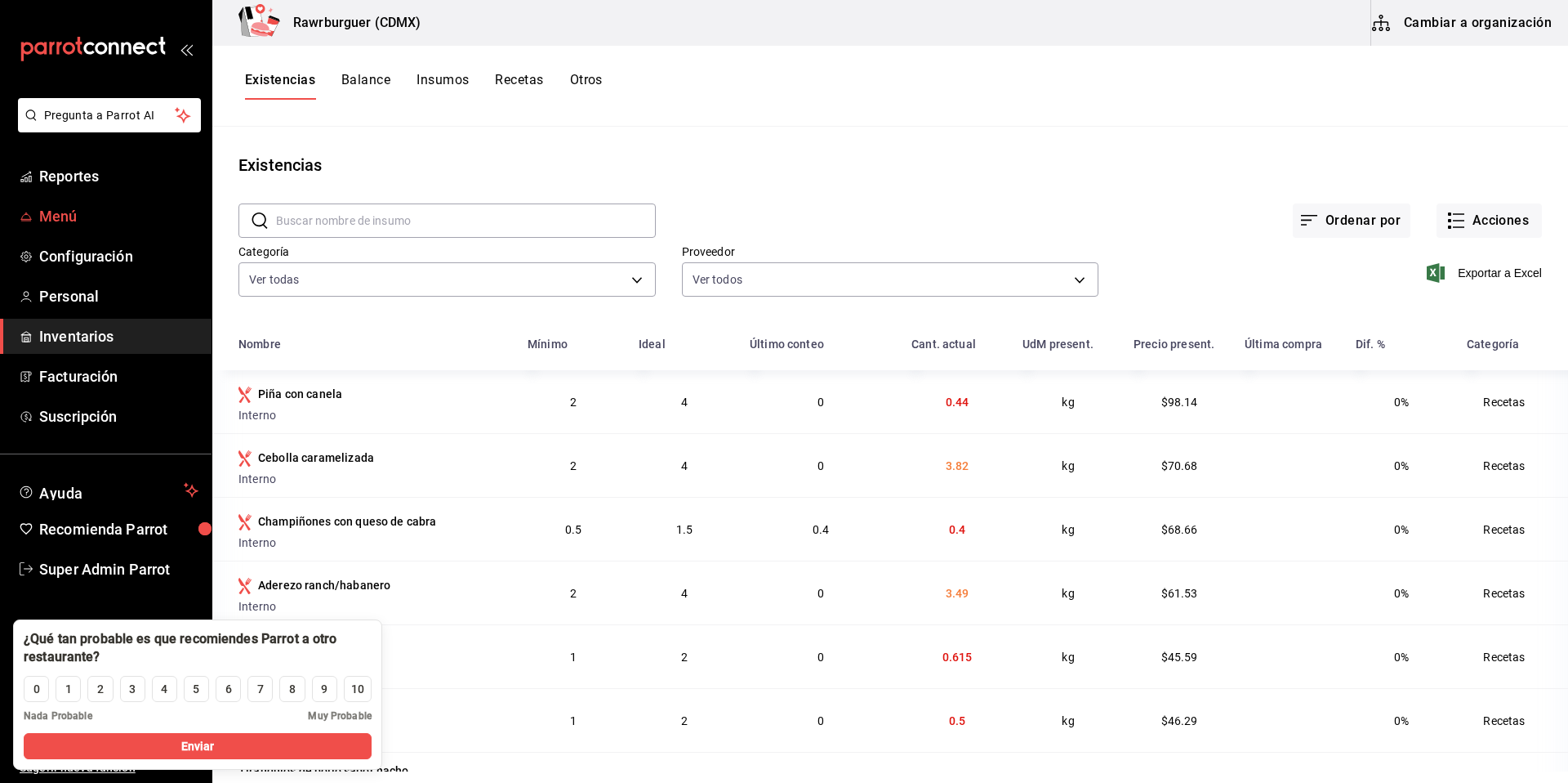
click at [63, 216] on span "Menú" at bounding box center [119, 217] width 159 height 22
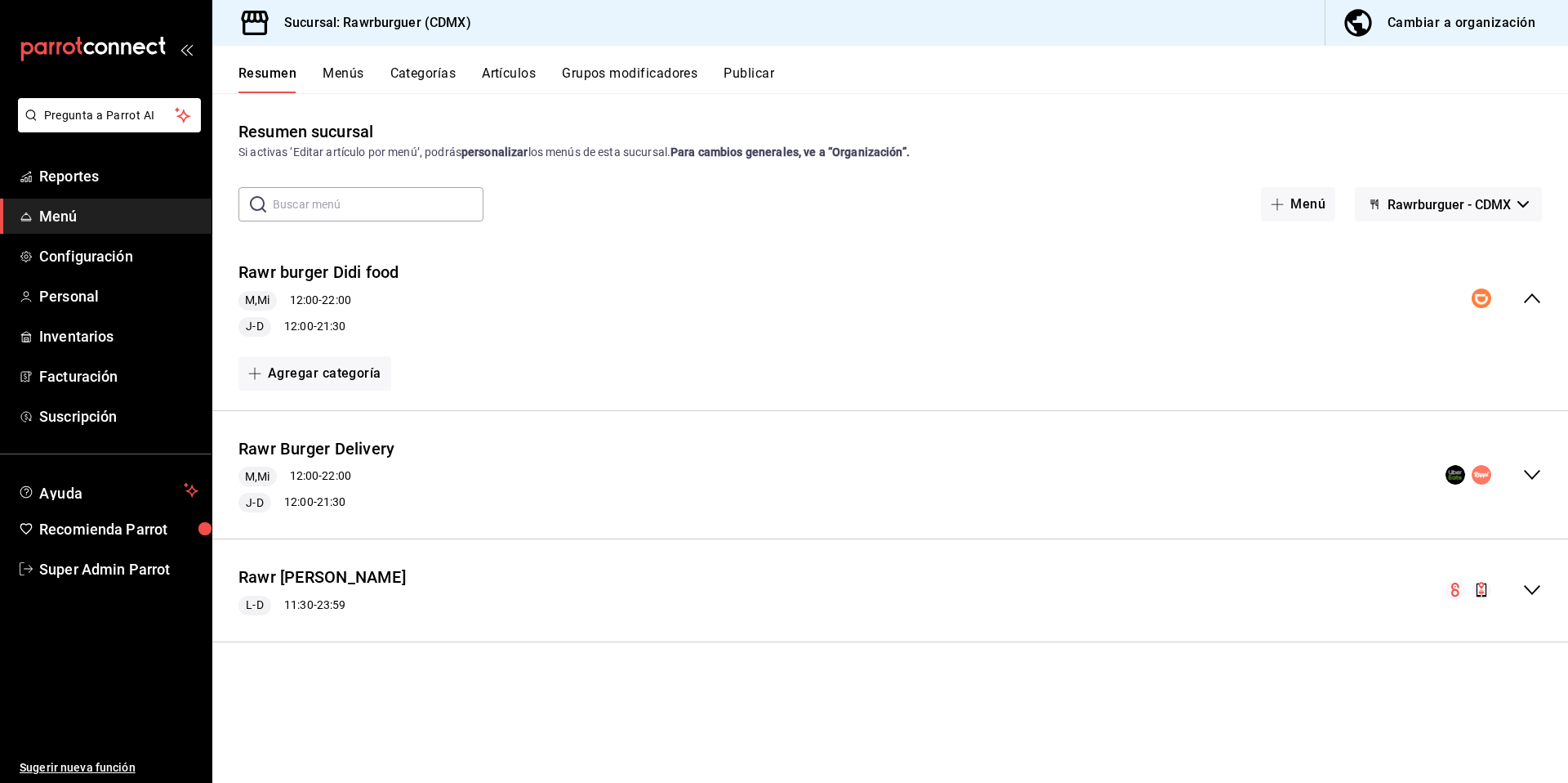
click at [739, 90] on button "Publicar" at bounding box center [748, 79] width 51 height 28
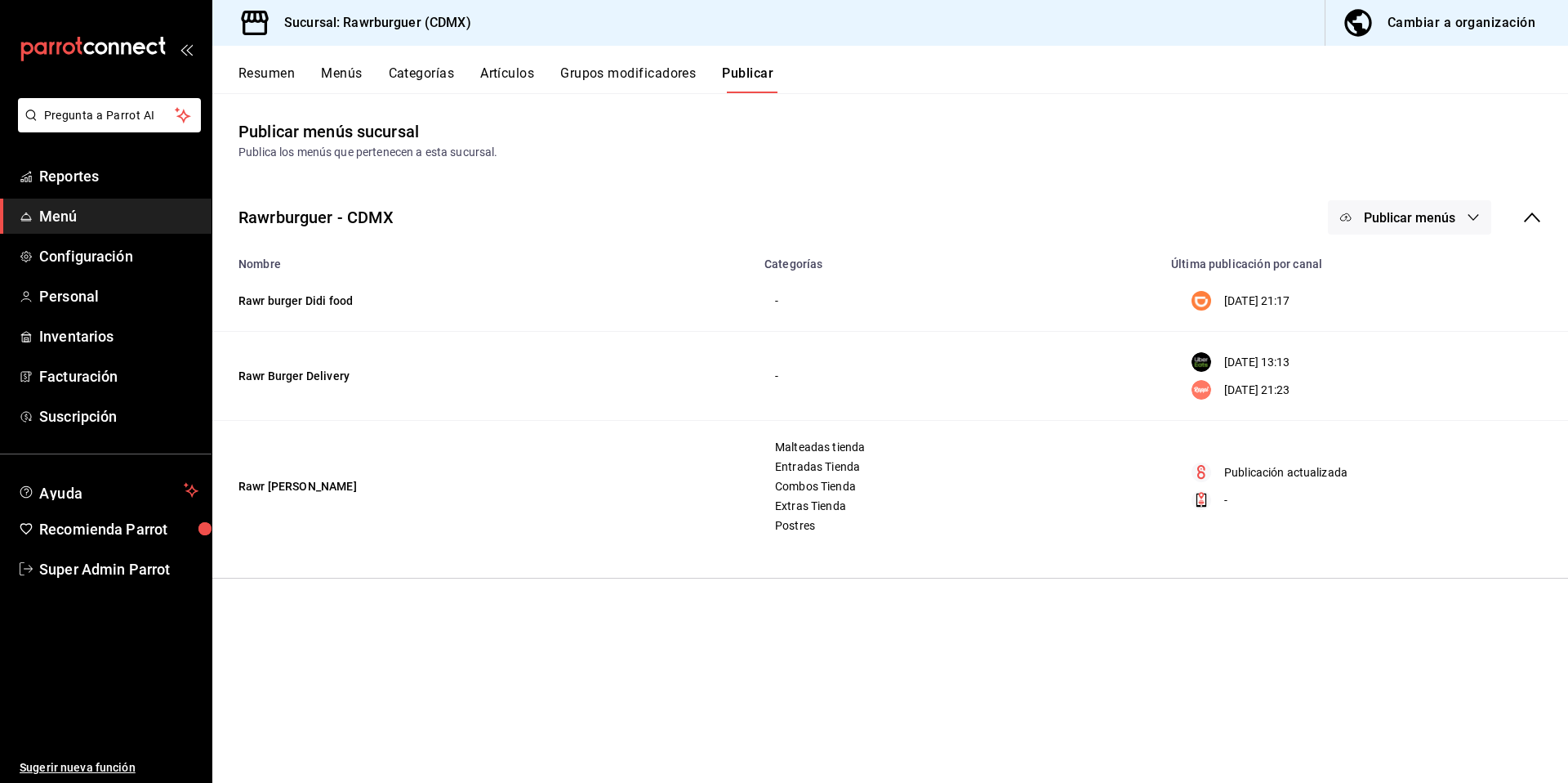
click at [400, 25] on h3 "Sucursal: Rawrburguer (CDMX)" at bounding box center [371, 22] width 200 height 20
copy h3 "Rawrburguer"
click at [339, 71] on button "Menús" at bounding box center [342, 79] width 41 height 28
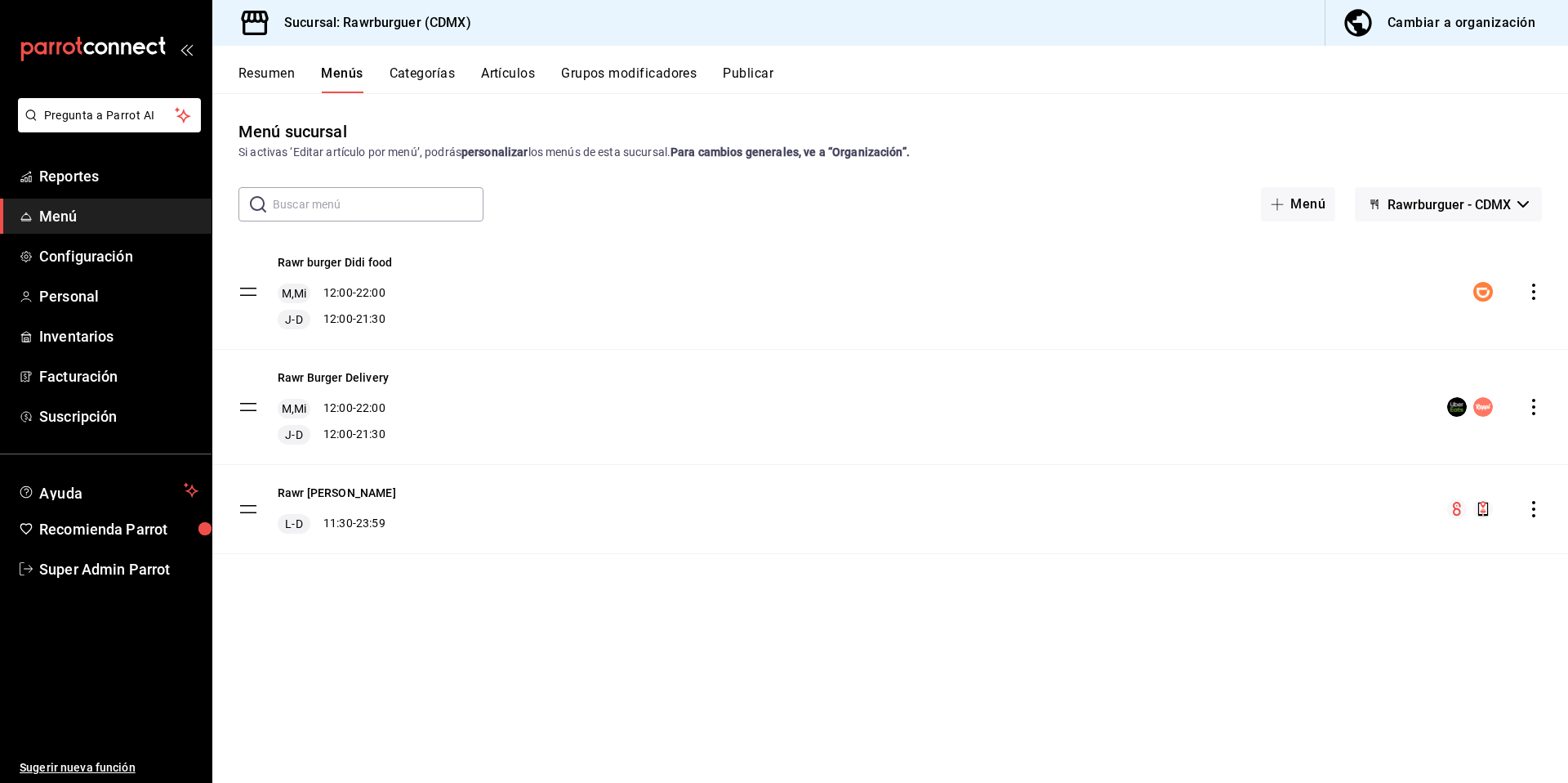
click at [1476, 34] on div "Cambiar a organización" at bounding box center [1461, 22] width 148 height 23
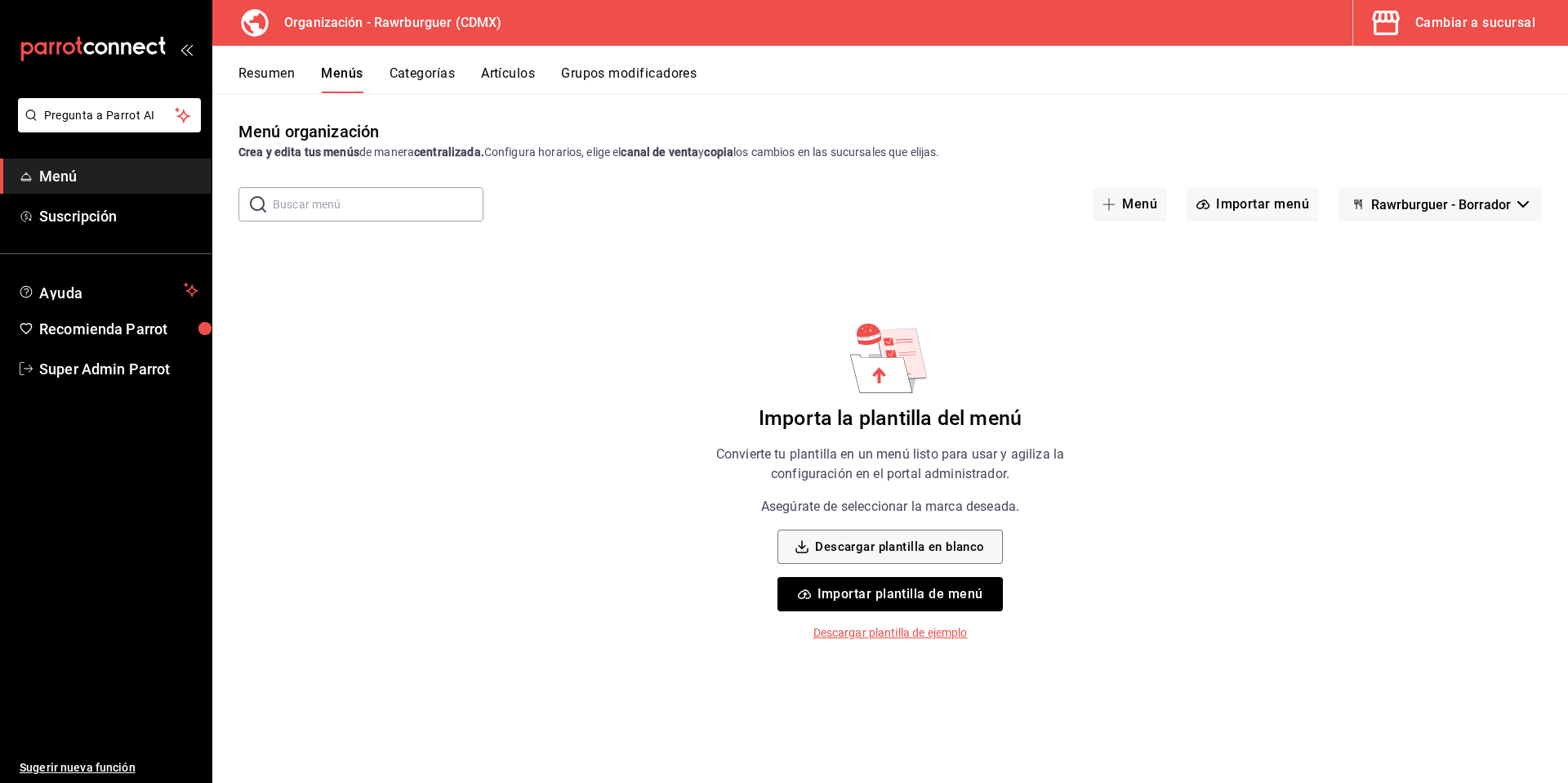
click at [410, 76] on button "Categorías" at bounding box center [422, 79] width 66 height 28
click at [249, 85] on button "Resumen" at bounding box center [267, 79] width 57 height 28
click at [357, 78] on button "Menús" at bounding box center [343, 79] width 41 height 28
click at [1493, 49] on div "Resumen Menús Categorías Artículos Grupos modificadores" at bounding box center [890, 69] width 1356 height 47
click at [1493, 31] on div "Cambiar a sucursal" at bounding box center [1475, 22] width 120 height 23
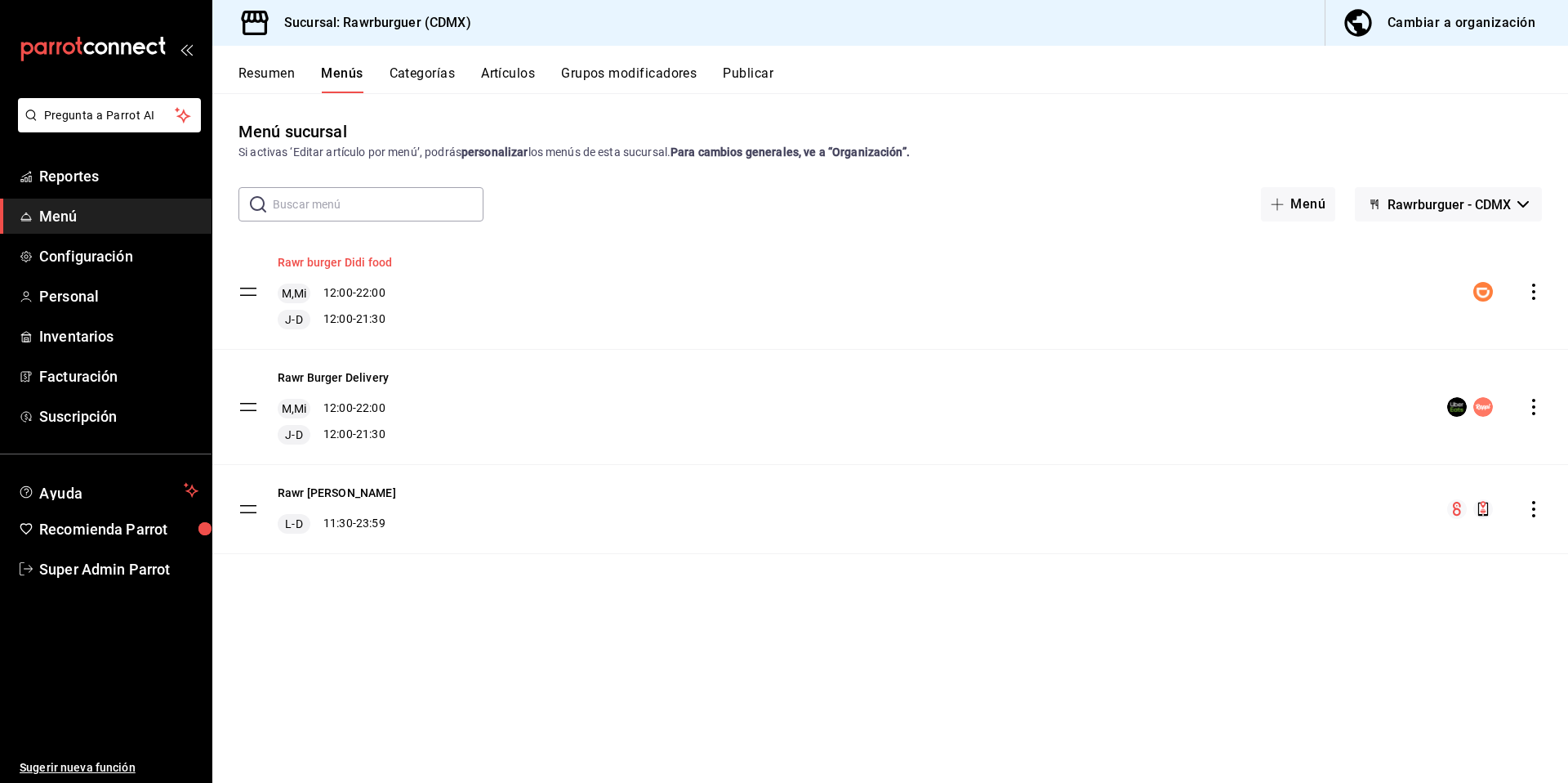
click at [366, 262] on button "Rawr burger Didi food" at bounding box center [334, 262] width 114 height 16
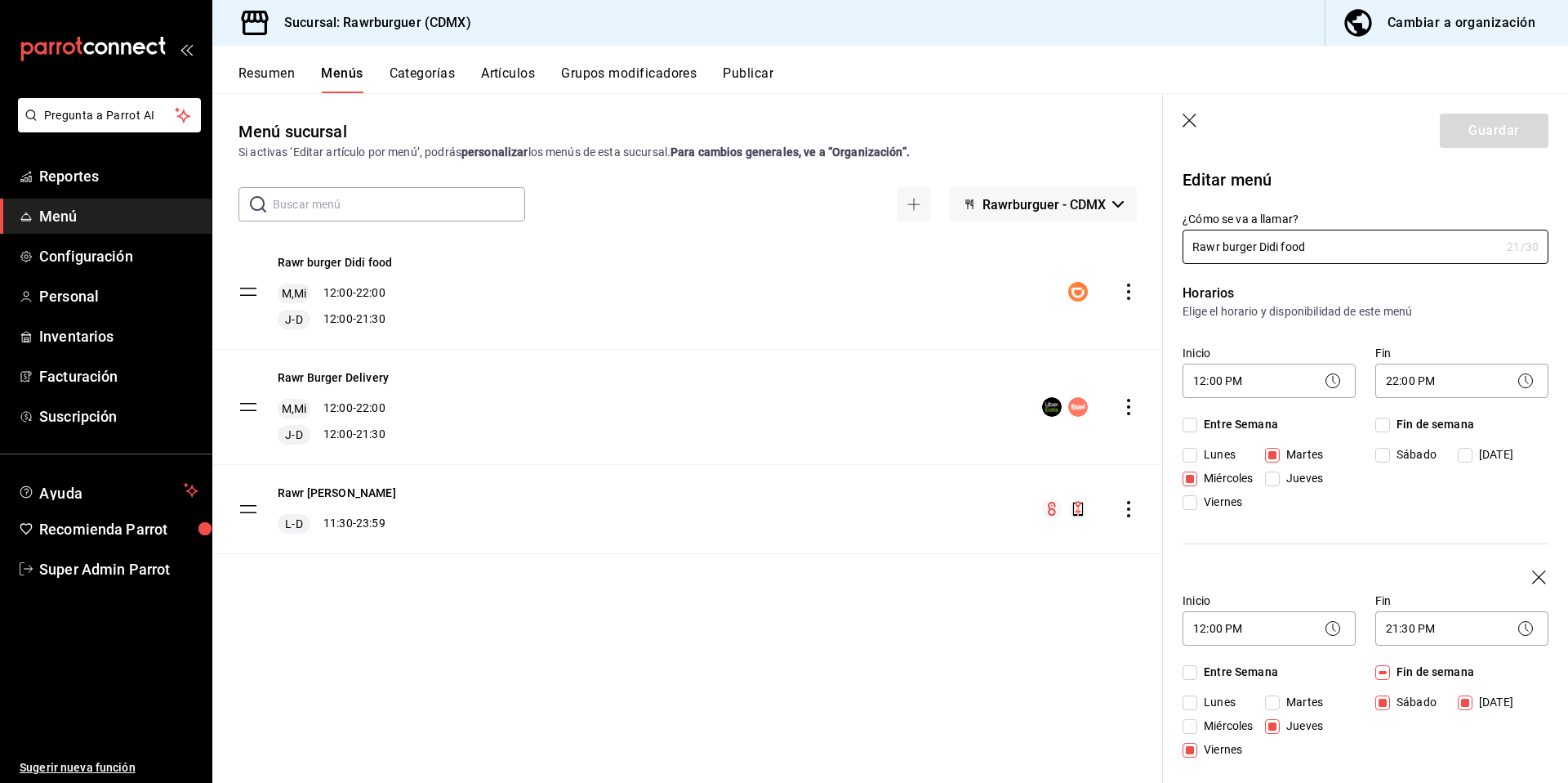
click at [1187, 119] on icon "button" at bounding box center [1190, 121] width 16 height 16
checkbox input "false"
type input "1758313236132"
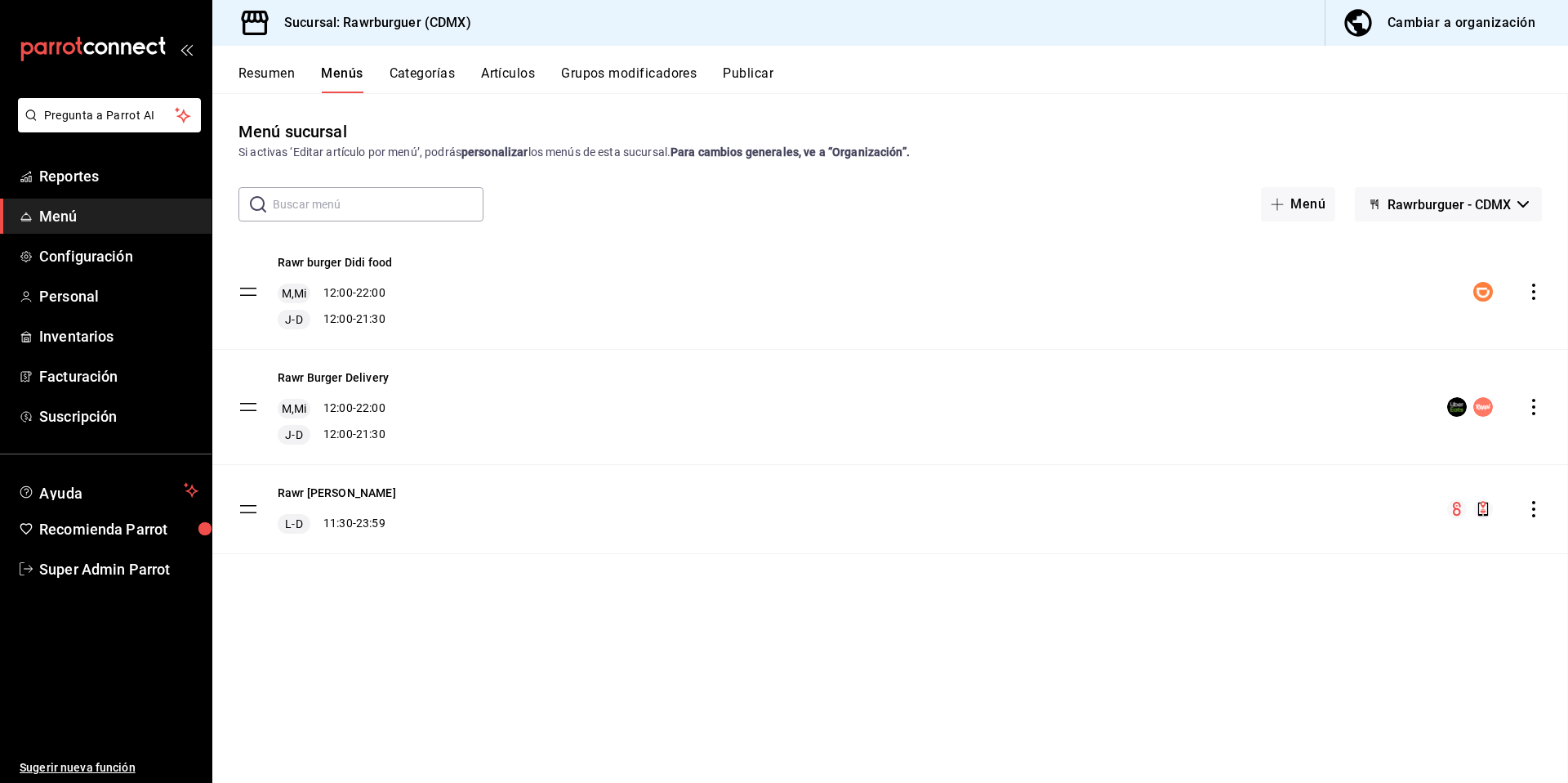
checkbox input "false"
click at [125, 578] on span "Super Admin Parrot" at bounding box center [119, 569] width 159 height 22
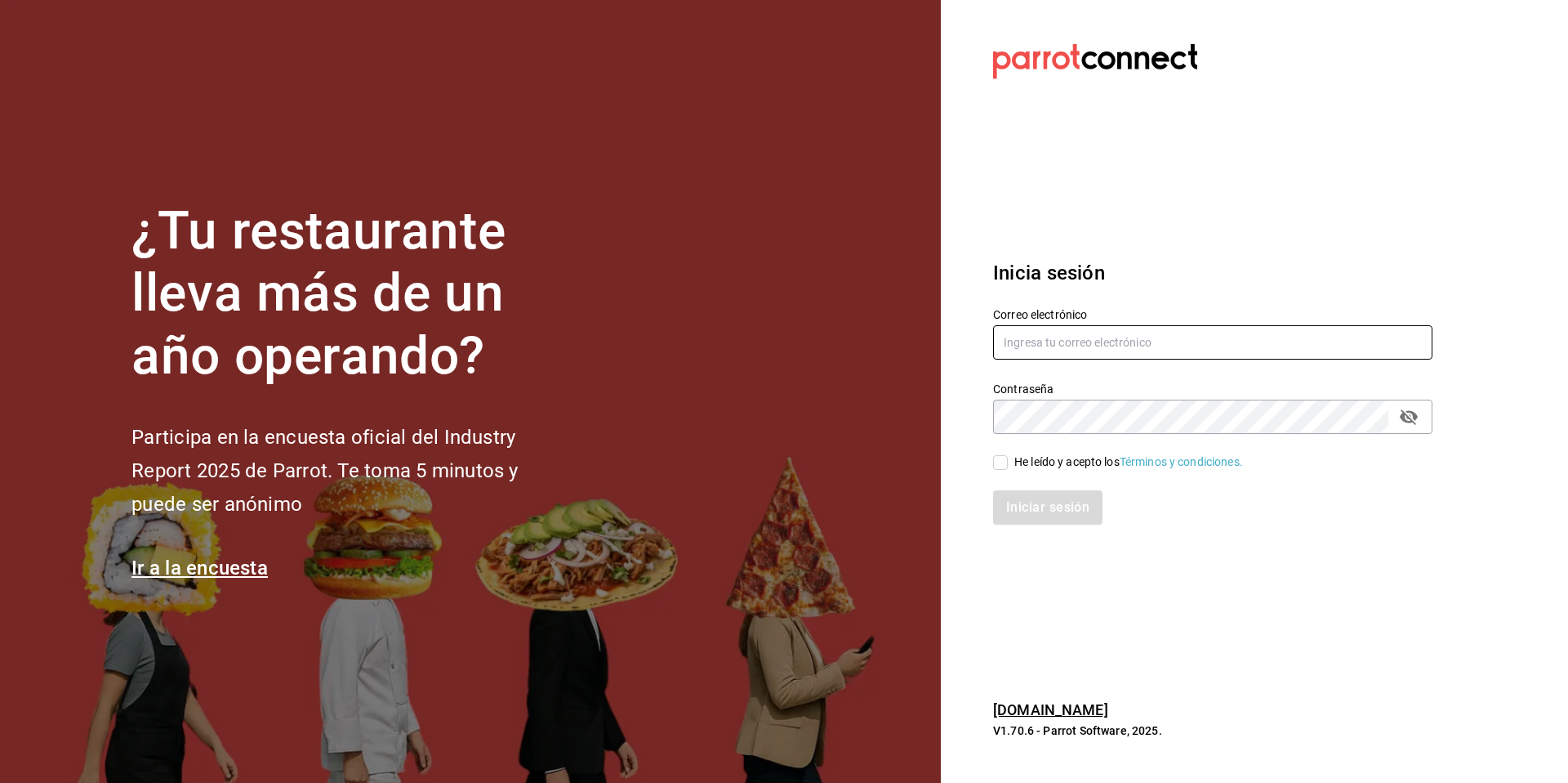
type input "[EMAIL_ADDRESS][DOMAIN_NAME]"
